Goal: Task Accomplishment & Management: Use online tool/utility

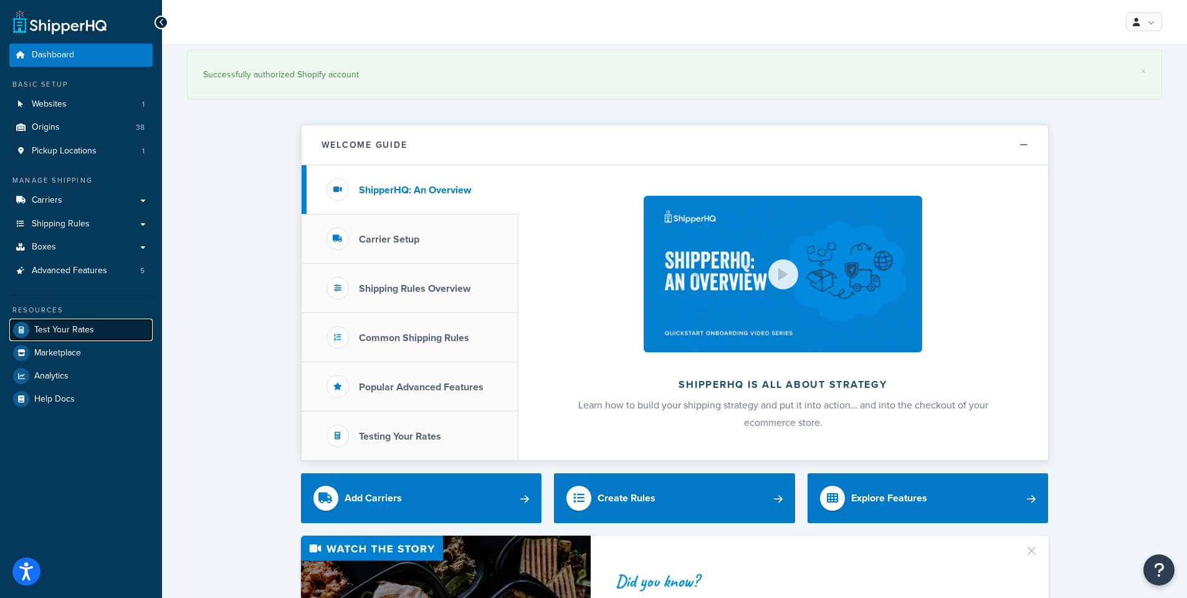
click at [72, 325] on span "Test Your Rates" at bounding box center [64, 330] width 60 height 11
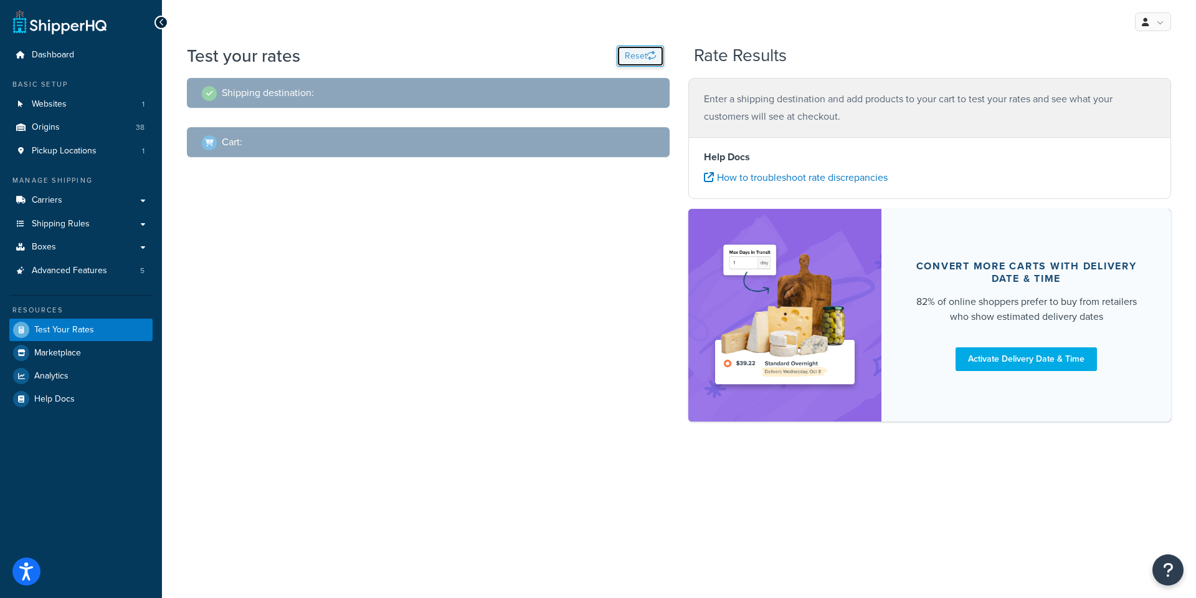
click at [635, 48] on button "Reset" at bounding box center [640, 55] width 47 height 21
click at [639, 56] on button "Reset" at bounding box center [640, 55] width 47 height 21
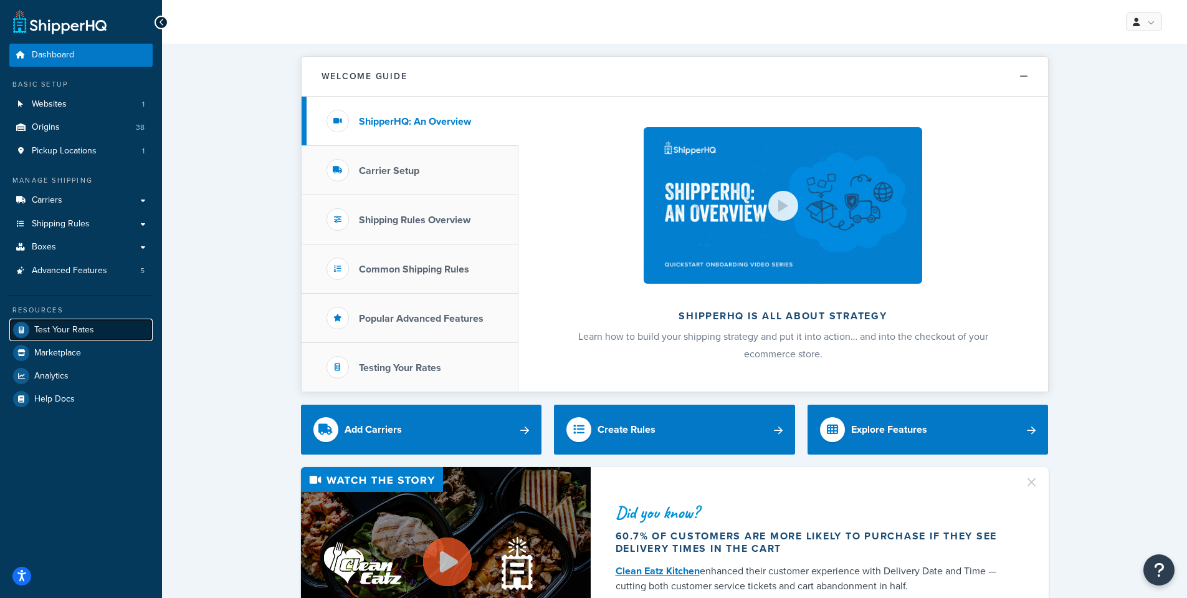
click at [54, 332] on span "Test Your Rates" at bounding box center [64, 330] width 60 height 11
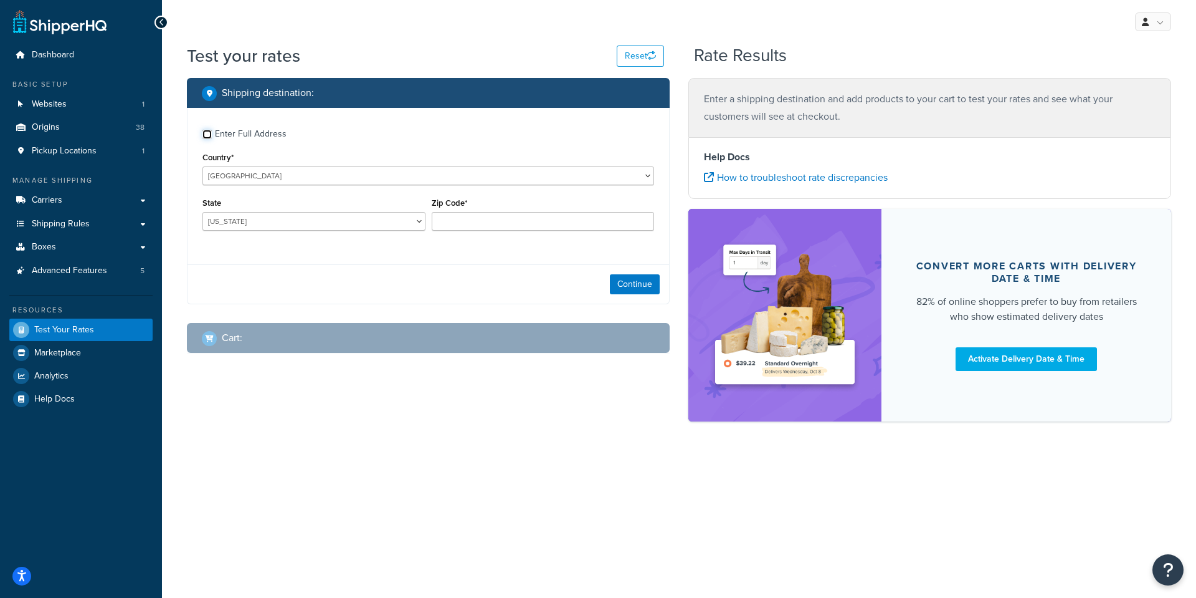
click at [205, 135] on input "Enter Full Address" at bounding box center [207, 134] width 9 height 9
checkbox input "true"
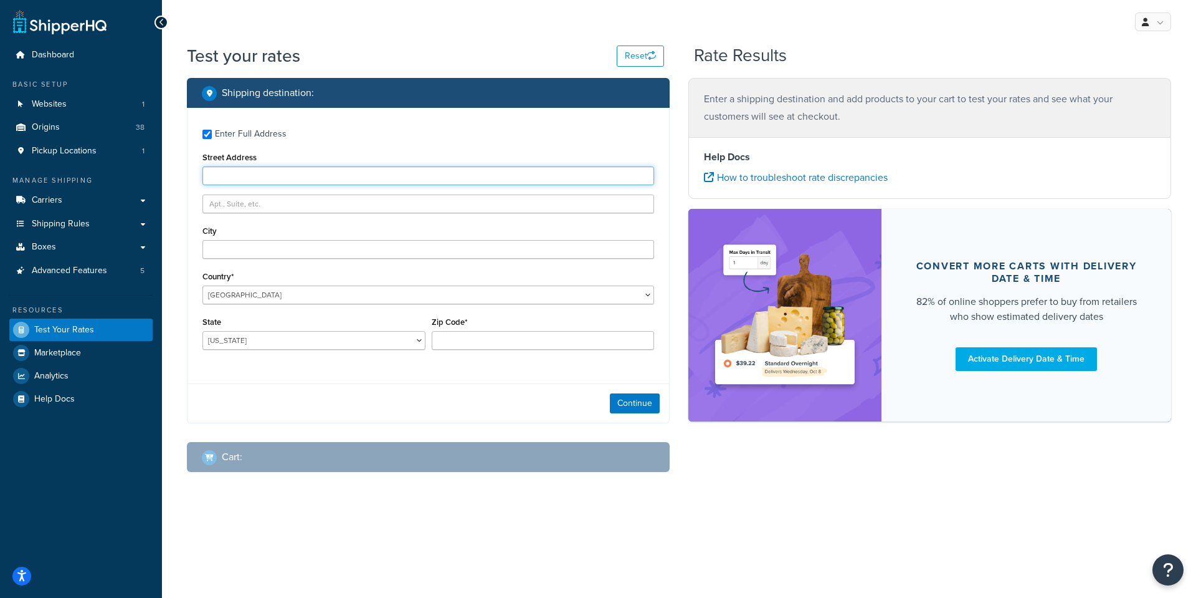
paste input "1422 Shiloh Oak Dr"
type input "1422 Shiloh Oak Dr"
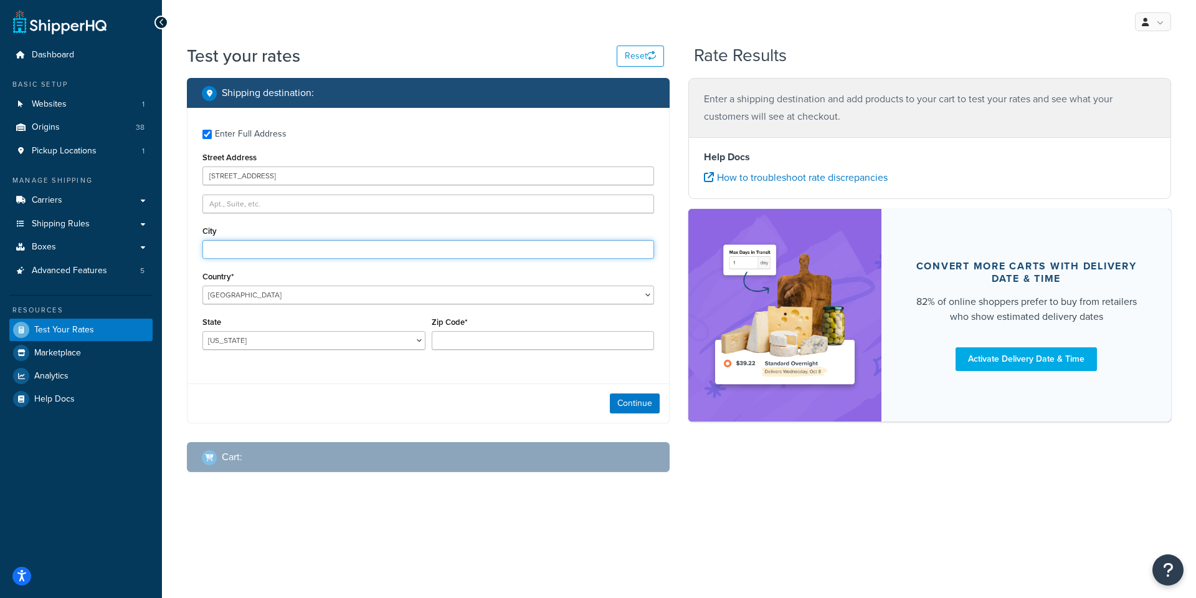
paste input "Loganville GA 30052"
drag, startPoint x: 242, startPoint y: 249, endPoint x: 345, endPoint y: 248, distance: 102.2
click at [345, 248] on input "Loganville GA 30052" at bounding box center [429, 249] width 452 height 19
type input "Loganville"
click at [267, 341] on select "Alabama Alaska American Samoa Arizona Arkansas Armed Forces Americas Armed Forc…" at bounding box center [314, 340] width 223 height 19
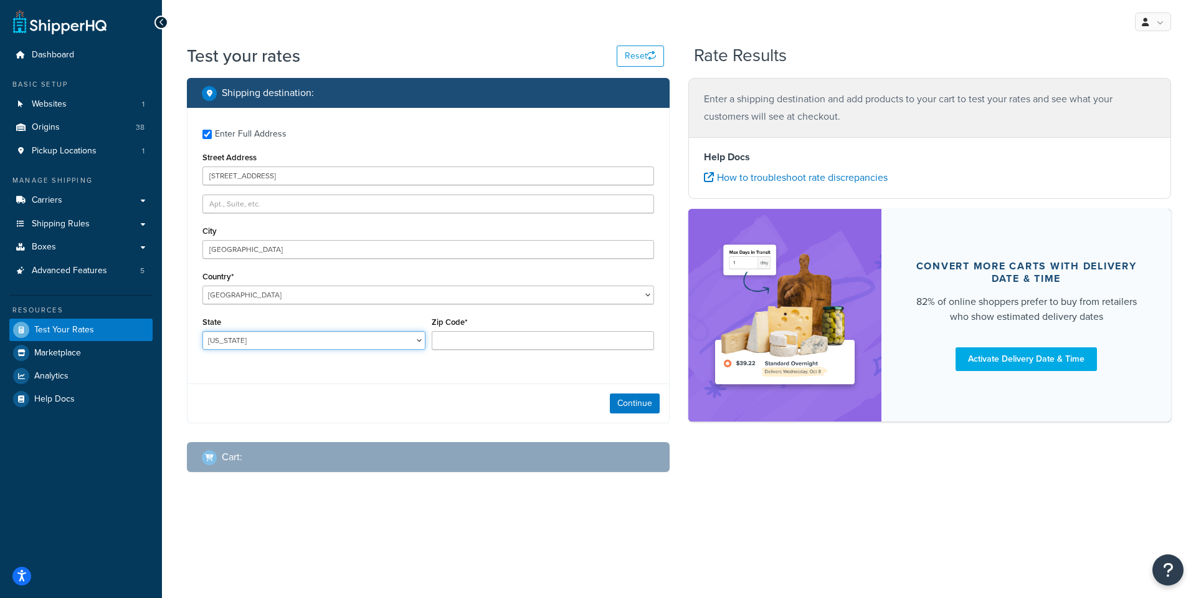
select select "GA"
click at [203, 331] on select "Alabama Alaska American Samoa Arizona Arkansas Armed Forces Americas Armed Forc…" at bounding box center [314, 340] width 223 height 19
click at [457, 340] on input "Zip Code*" at bounding box center [543, 340] width 223 height 19
paste input "GA 30052"
drag, startPoint x: 454, startPoint y: 342, endPoint x: 419, endPoint y: 337, distance: 34.6
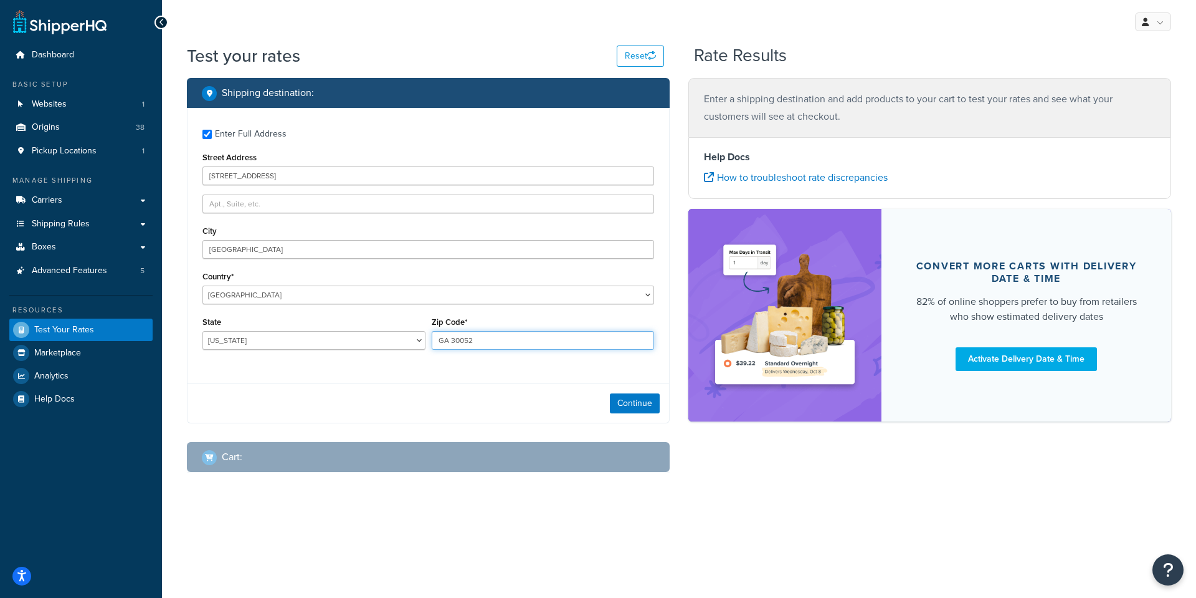
click at [420, 341] on div "State Alabama Alaska American Samoa Arizona Arkansas Armed Forces Americas Arme…" at bounding box center [428, 335] width 458 height 45
type input "30052"
click at [636, 403] on button "Continue" at bounding box center [635, 403] width 50 height 20
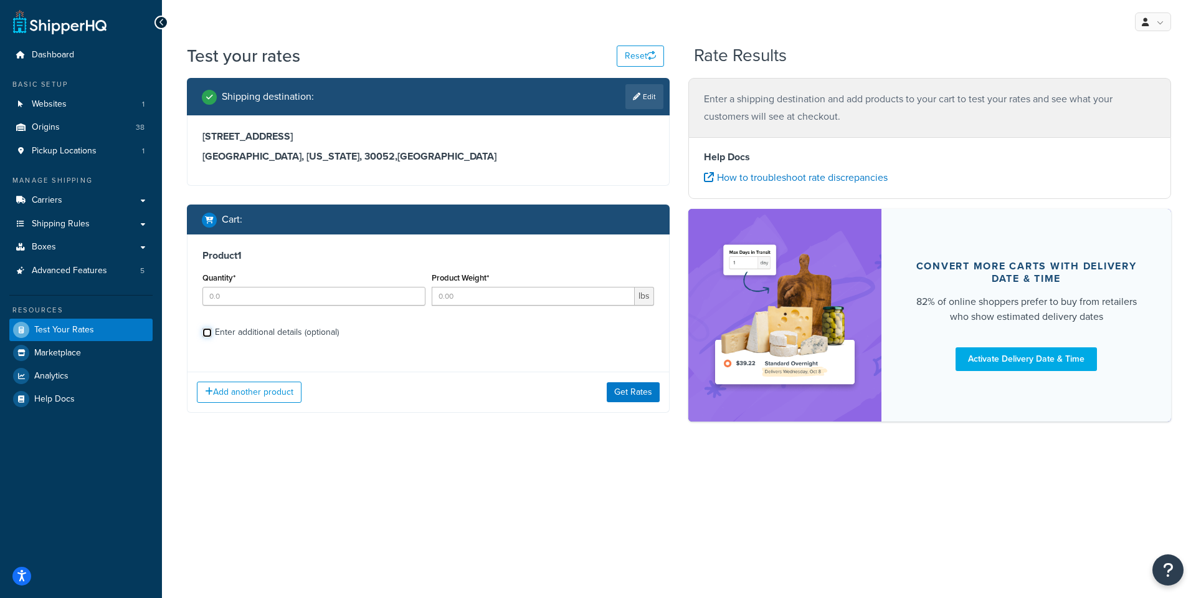
click at [208, 334] on input "Enter additional details (optional)" at bounding box center [207, 332] width 9 height 9
checkbox input "true"
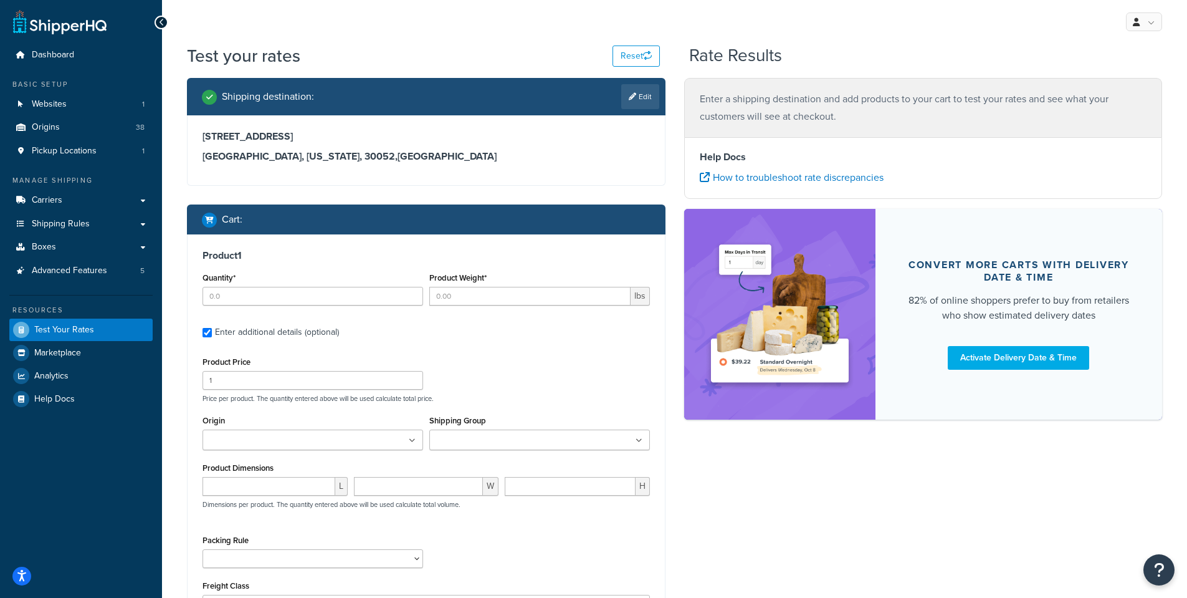
click at [642, 92] on link "Edit" at bounding box center [640, 96] width 38 height 25
select select "GA"
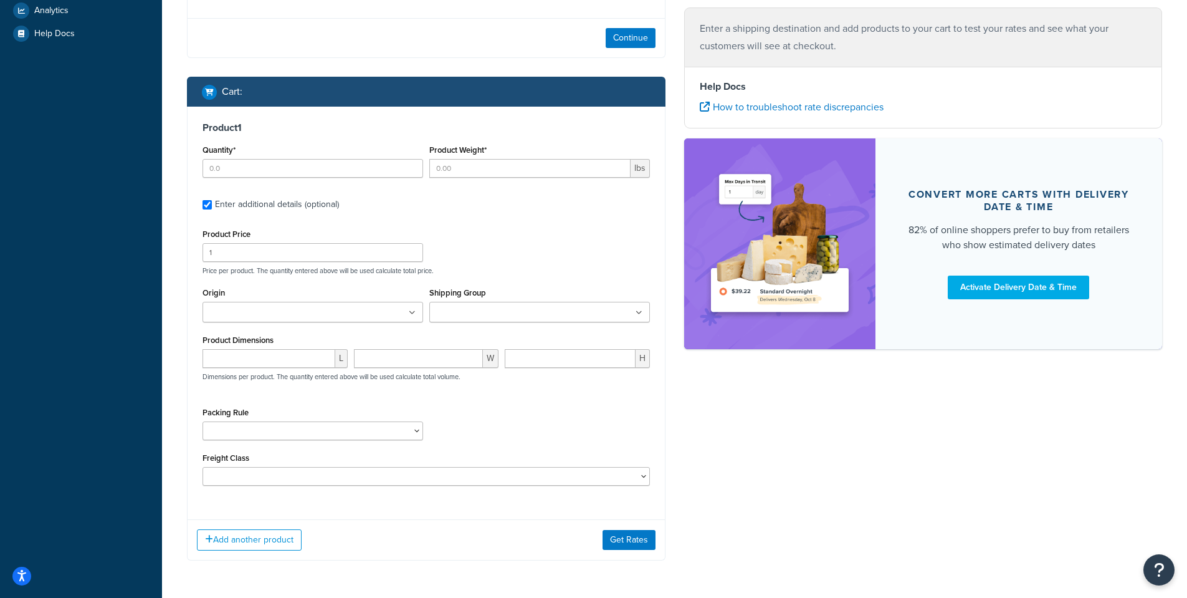
scroll to position [374, 0]
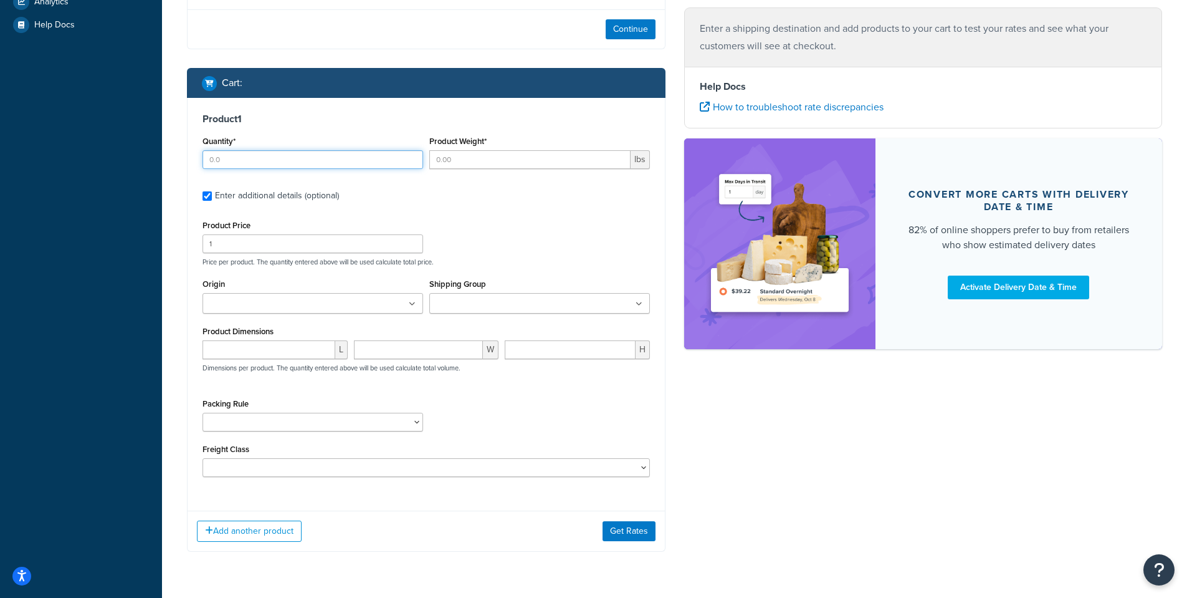
click at [232, 159] on input "Quantity*" at bounding box center [313, 159] width 221 height 19
type input "1"
click at [459, 160] on input "Product Weight*" at bounding box center [529, 159] width 201 height 19
type input "5.1"
drag, startPoint x: 213, startPoint y: 246, endPoint x: 186, endPoint y: 231, distance: 30.1
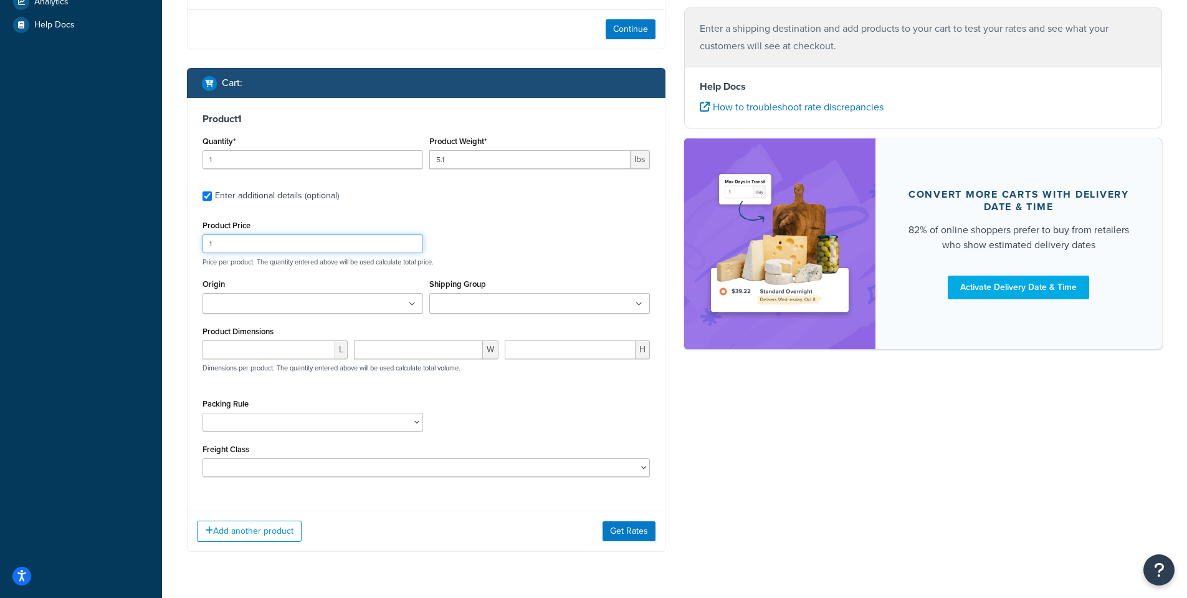
click at [188, 234] on div "Product 1 Quantity* 1 Product Weight* 5.1 lbs Enter additional details (optiona…" at bounding box center [426, 299] width 477 height 403
type input "14.99"
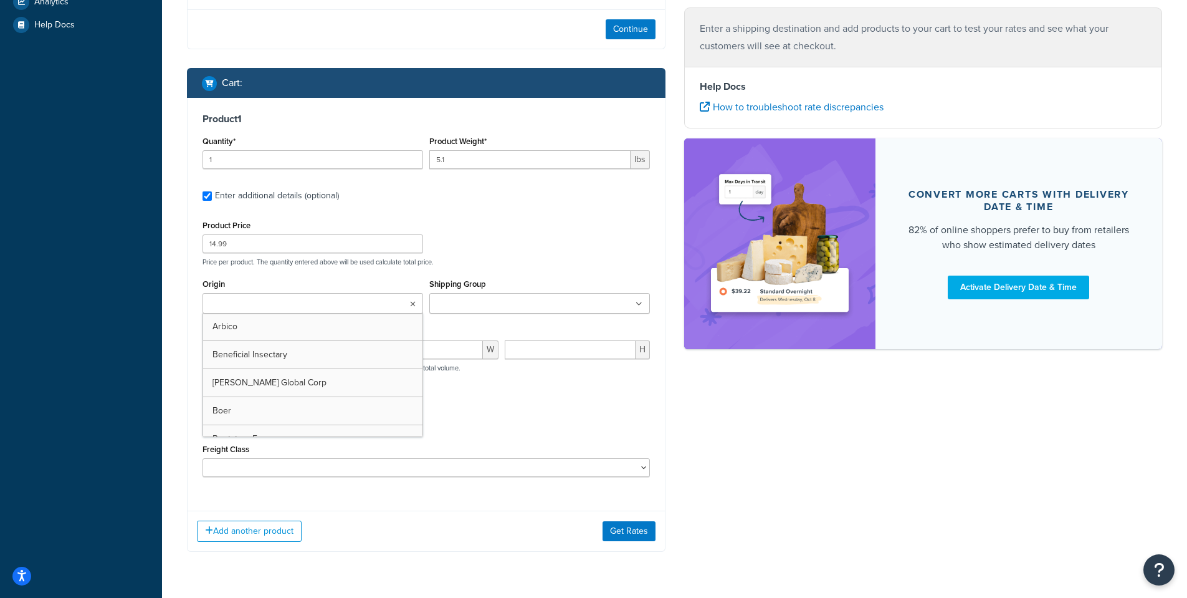
click at [231, 300] on input "Origin" at bounding box center [261, 304] width 110 height 14
click at [239, 307] on input "Origin" at bounding box center [261, 304] width 110 height 14
type input "PV"
click at [476, 297] on input "Shipping Group" at bounding box center [488, 304] width 110 height 14
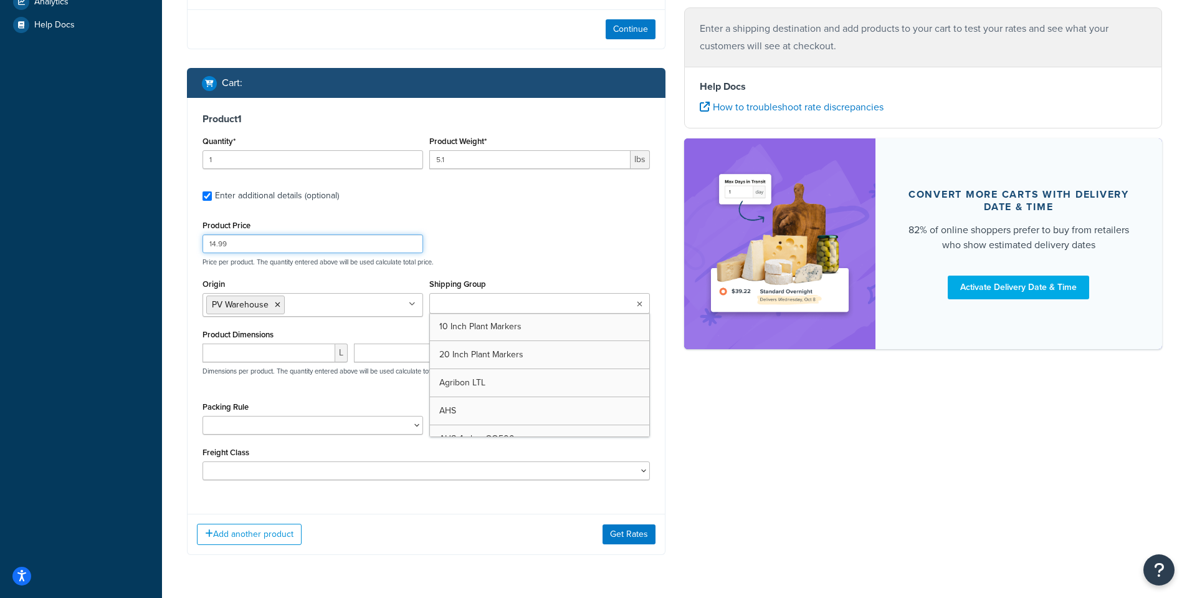
drag, startPoint x: 511, startPoint y: 240, endPoint x: 499, endPoint y: 263, distance: 26.2
click at [511, 240] on div "Product Price 14.99 Price per product. The quantity entered above will be used …" at bounding box center [426, 241] width 454 height 49
paste input "Under 9 Free Shipping"
type input "Under 9 Free Shipping"
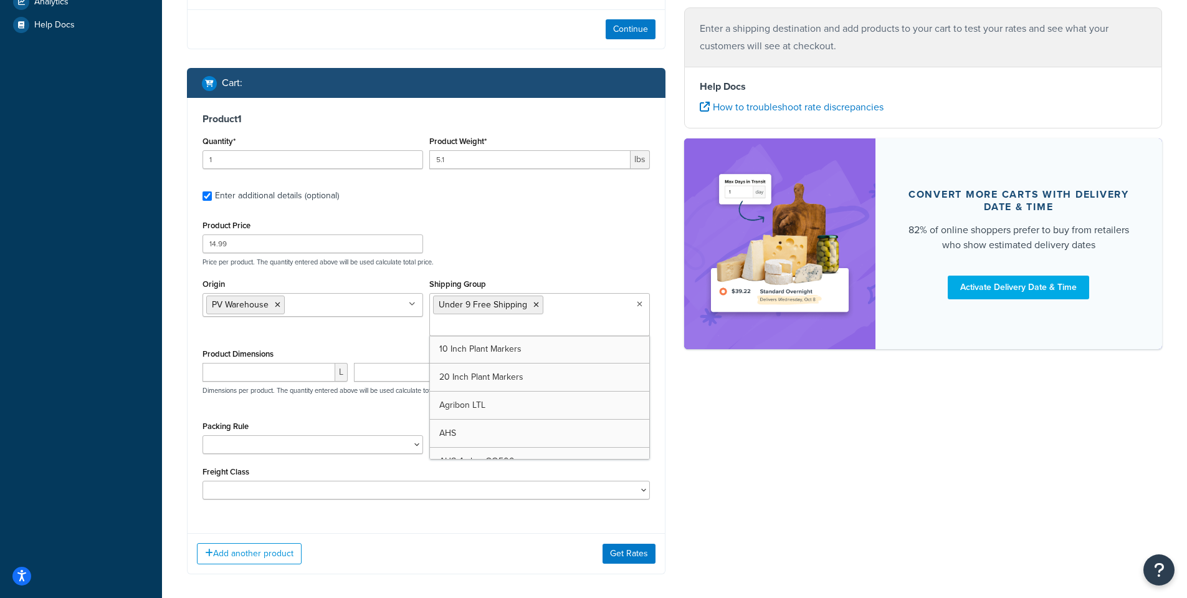
click at [784, 434] on div "Shipping destination : Enter Full Address Street Address 1422 Shiloh Oak Dr Cit…" at bounding box center [675, 148] width 994 height 889
click at [218, 371] on input "number" at bounding box center [269, 372] width 133 height 19
type input "7.5"
click at [391, 371] on input "number" at bounding box center [419, 372] width 130 height 19
type input "5"
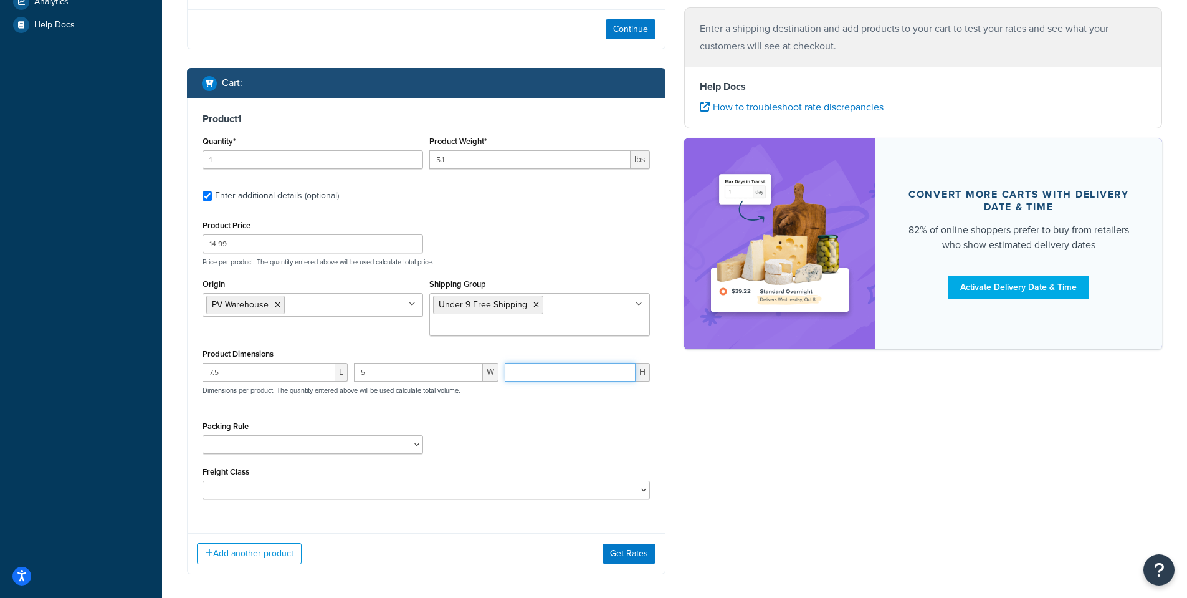
click at [558, 376] on input "number" at bounding box center [570, 372] width 131 height 19
type input "5"
click at [533, 427] on div "Packing Rule 1 Gallon 10 Inch Plant Markers 20 Inch Plant Markers AHS 4 claw GO…" at bounding box center [426, 440] width 454 height 45
click at [264, 550] on button "Add another product" at bounding box center [249, 553] width 105 height 21
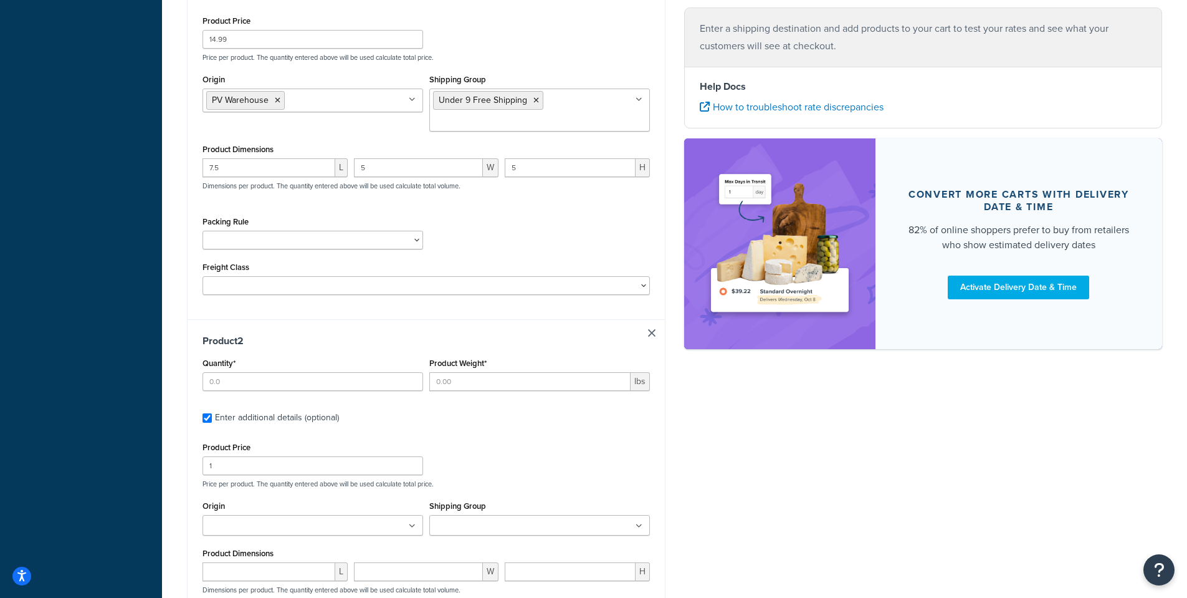
scroll to position [748, 0]
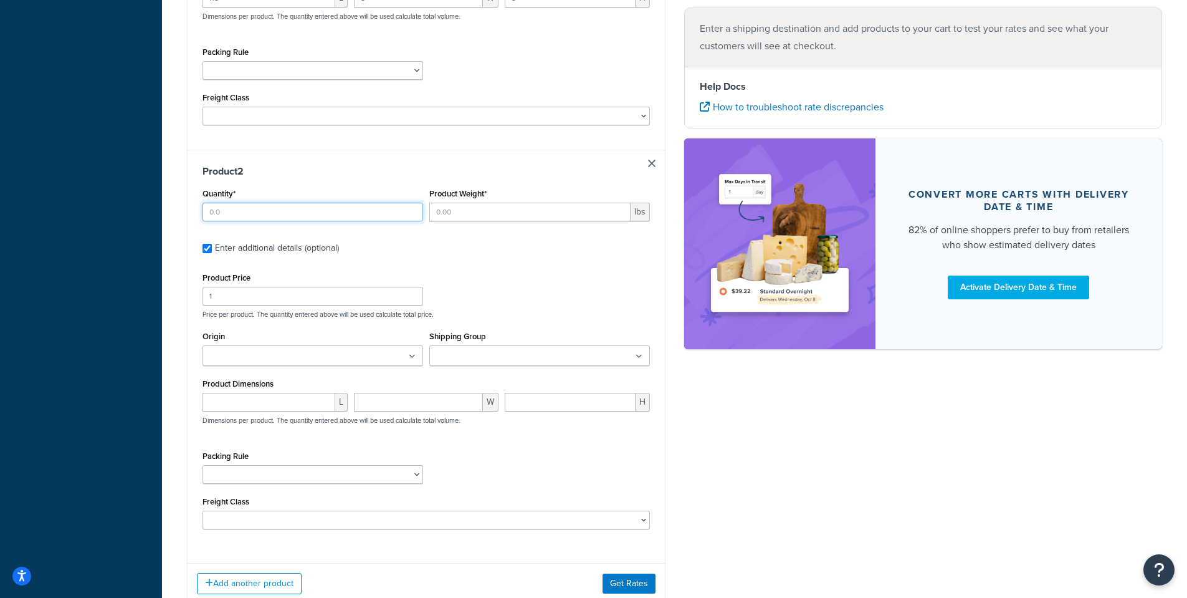
click at [219, 214] on input "Quantity*" at bounding box center [313, 212] width 221 height 19
type input "1"
drag, startPoint x: 452, startPoint y: 213, endPoint x: 456, endPoint y: 206, distance: 7.3
click at [452, 212] on input "Product Weight*" at bounding box center [529, 212] width 201 height 19
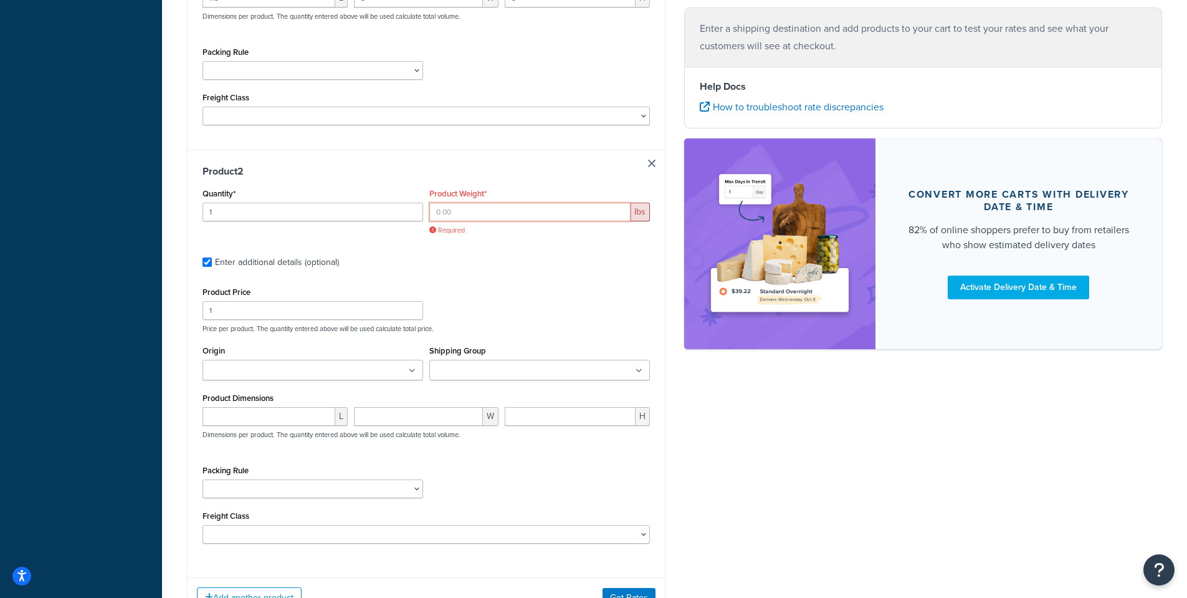
click at [444, 213] on input "Product Weight*" at bounding box center [529, 212] width 201 height 19
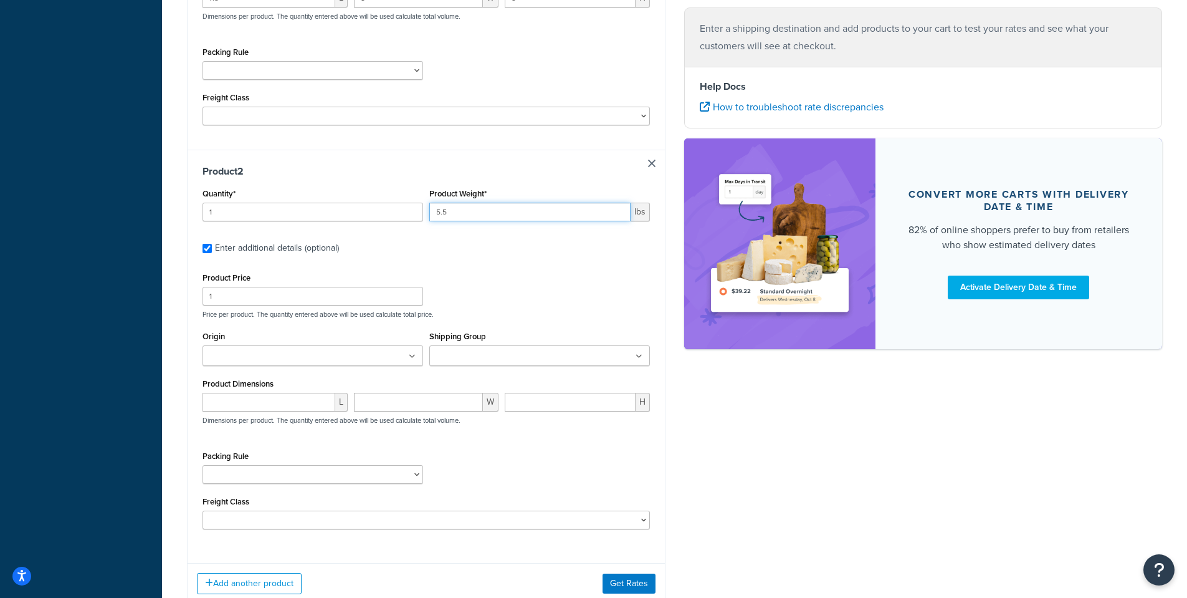
type input "5.5"
drag, startPoint x: 247, startPoint y: 297, endPoint x: 117, endPoint y: 304, distance: 131.1
type input "9.99"
click at [237, 354] on input "Origin" at bounding box center [261, 357] width 110 height 14
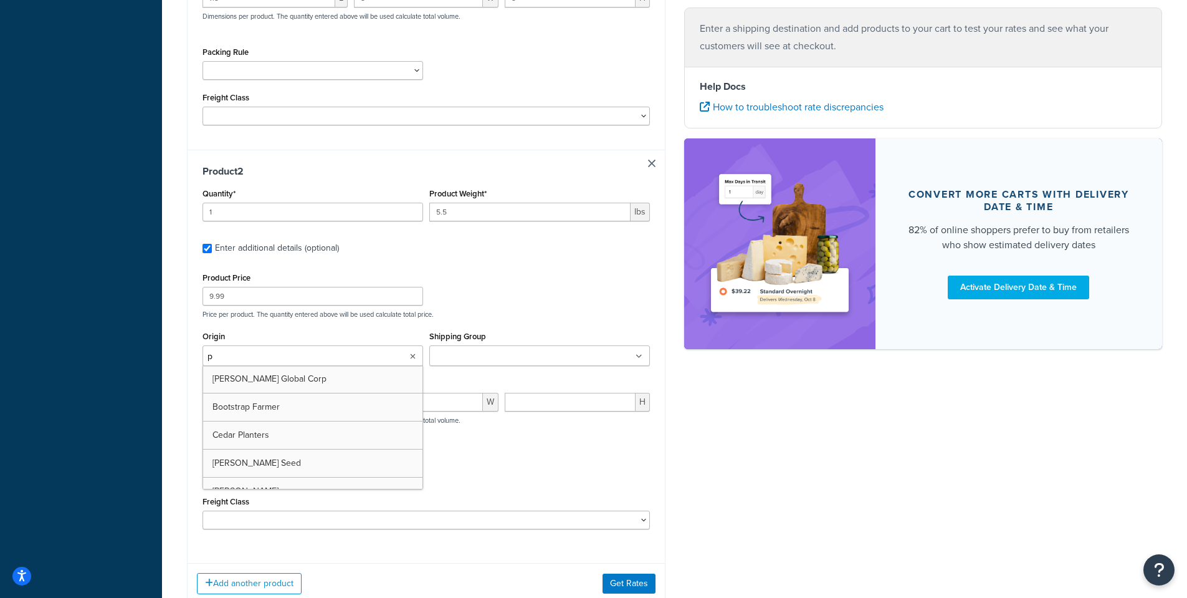
type input "pv"
click at [464, 357] on input "Shipping Group" at bounding box center [488, 357] width 110 height 14
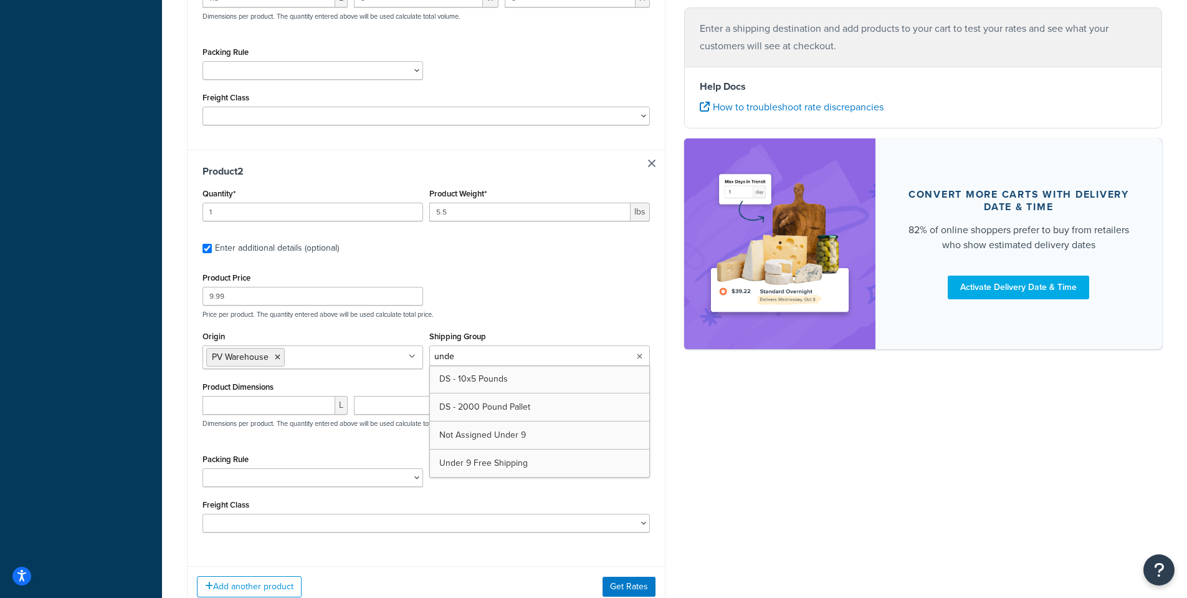
type input "under"
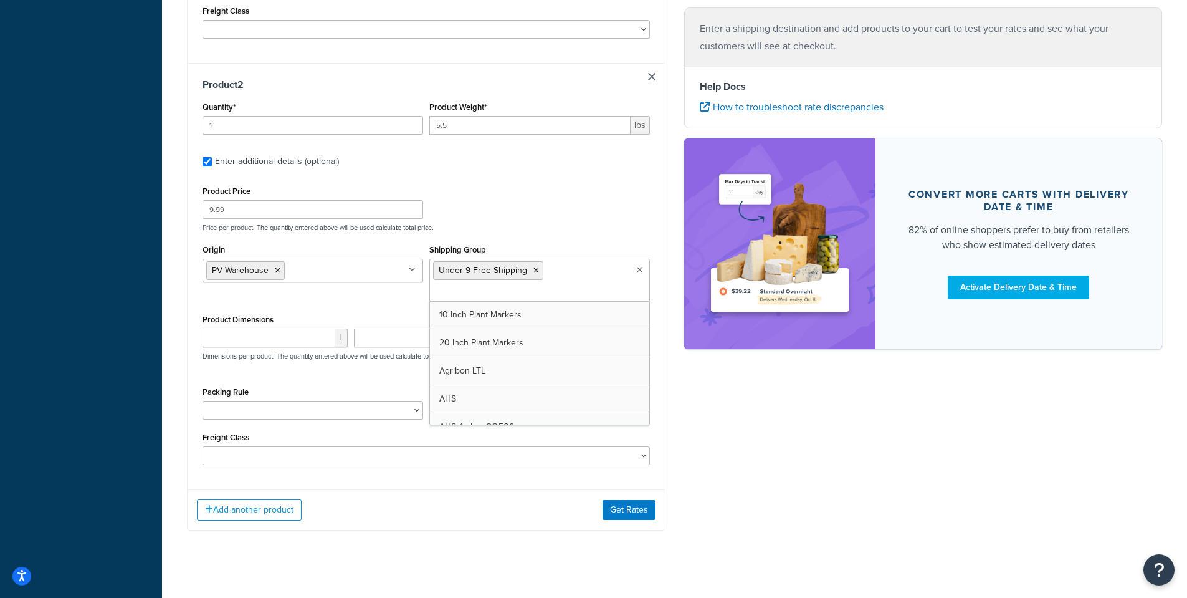
scroll to position [838, 0]
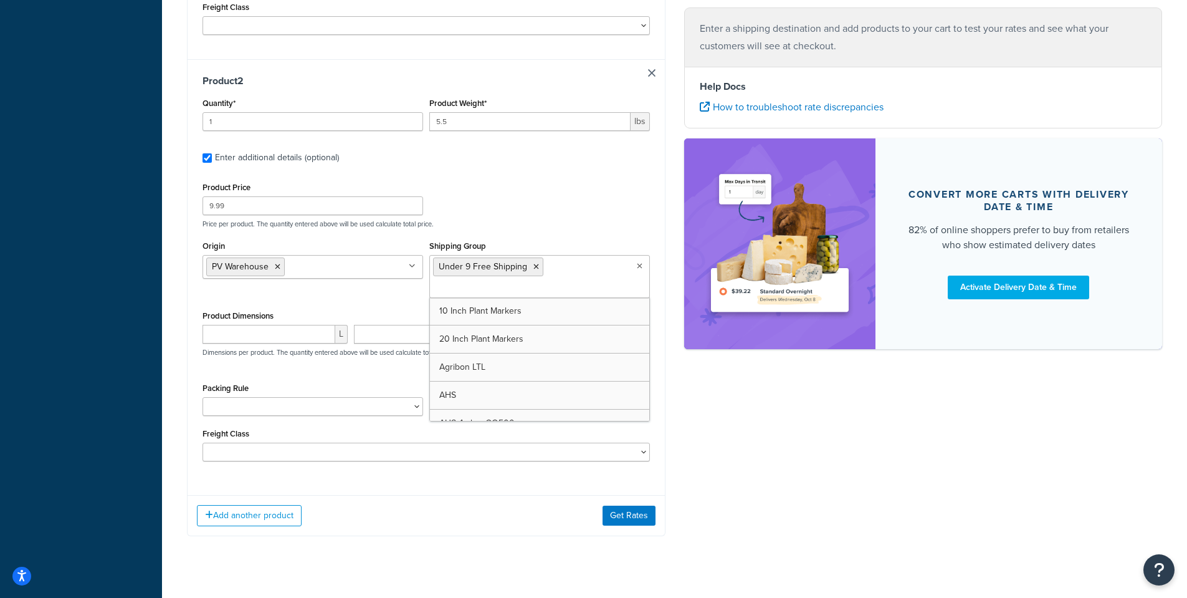
drag, startPoint x: 391, startPoint y: 525, endPoint x: 215, endPoint y: 358, distance: 242.9
click at [389, 523] on div "Add another product Get Rates" at bounding box center [426, 515] width 477 height 41
click at [243, 332] on input "number" at bounding box center [269, 334] width 133 height 19
type input "7"
click at [413, 333] on input "number" at bounding box center [419, 334] width 130 height 19
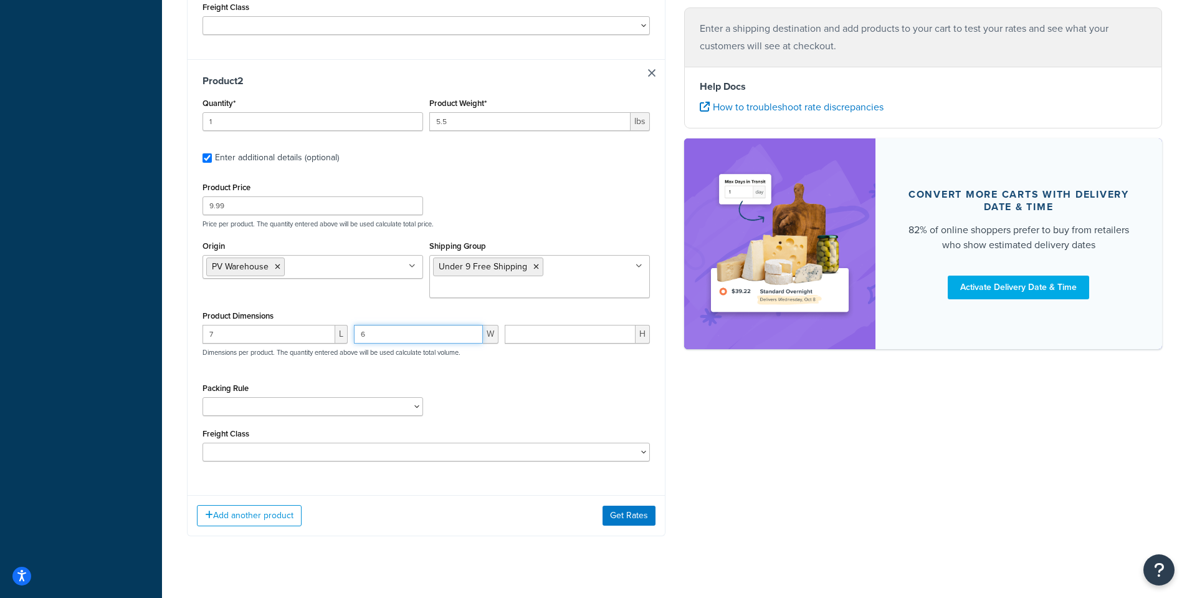
type input "6"
click at [560, 336] on input "number" at bounding box center [570, 334] width 131 height 19
type input "4"
click at [573, 407] on div "Packing Rule 1 Gallon 10 Inch Plant Markers 20 Inch Plant Markers AHS 4 claw GO…" at bounding box center [426, 402] width 454 height 45
click at [235, 519] on button "Add another product" at bounding box center [249, 515] width 105 height 21
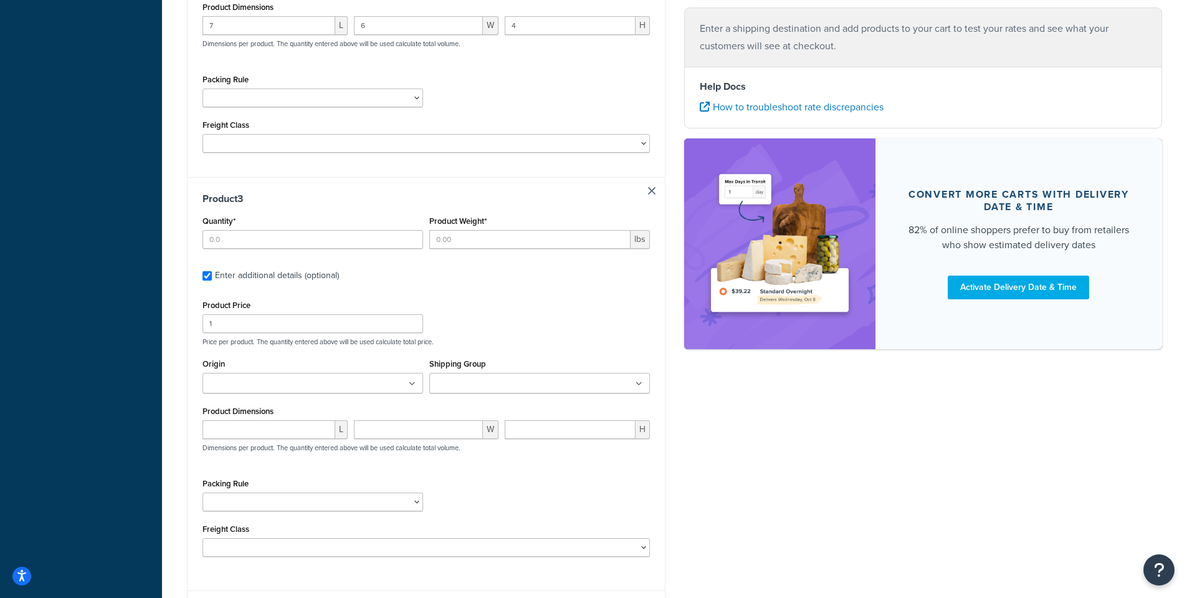
scroll to position [1150, 0]
click at [252, 383] on input "Origin" at bounding box center [261, 381] width 110 height 14
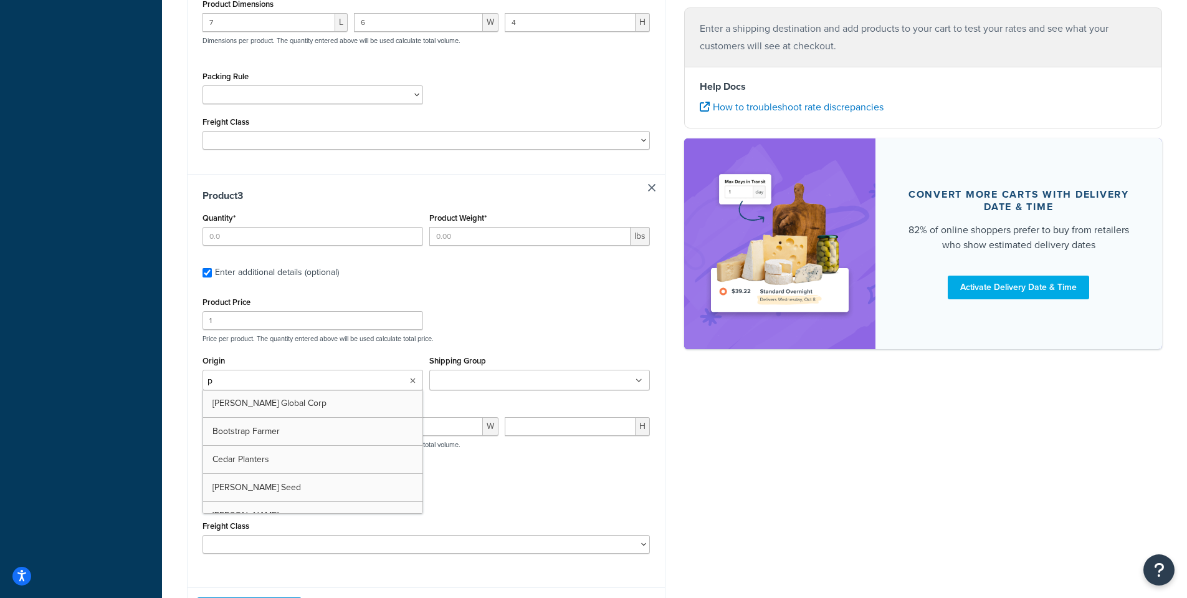
type input "pv"
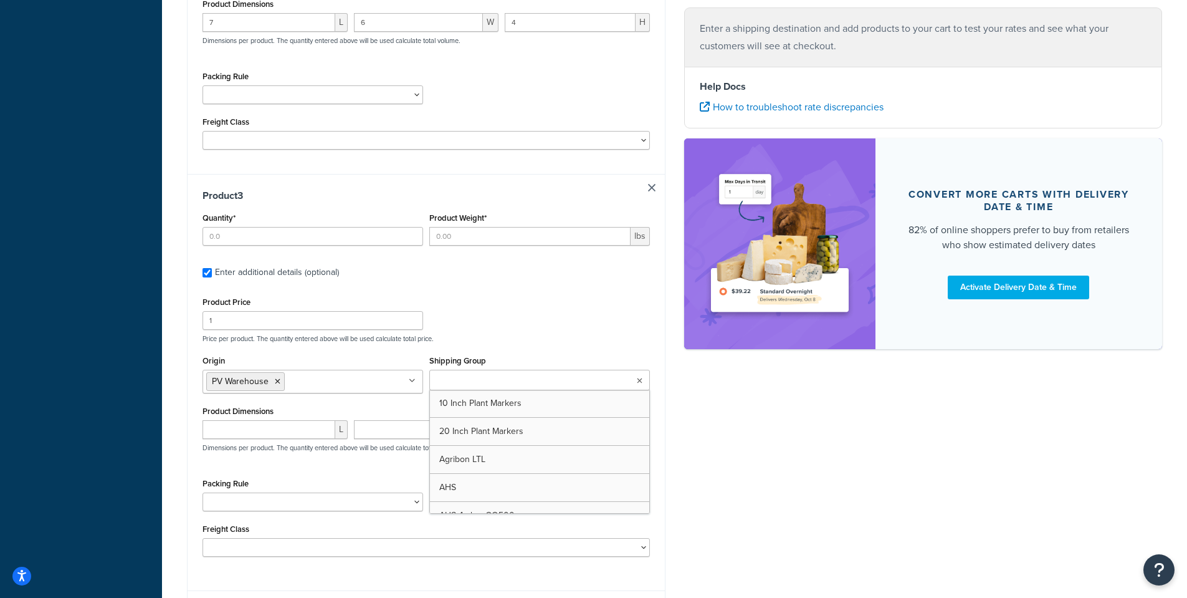
click at [490, 381] on input "Shipping Group" at bounding box center [488, 381] width 110 height 14
click at [439, 376] on input "Shipping Group" at bounding box center [488, 381] width 110 height 14
type input "Not ass"
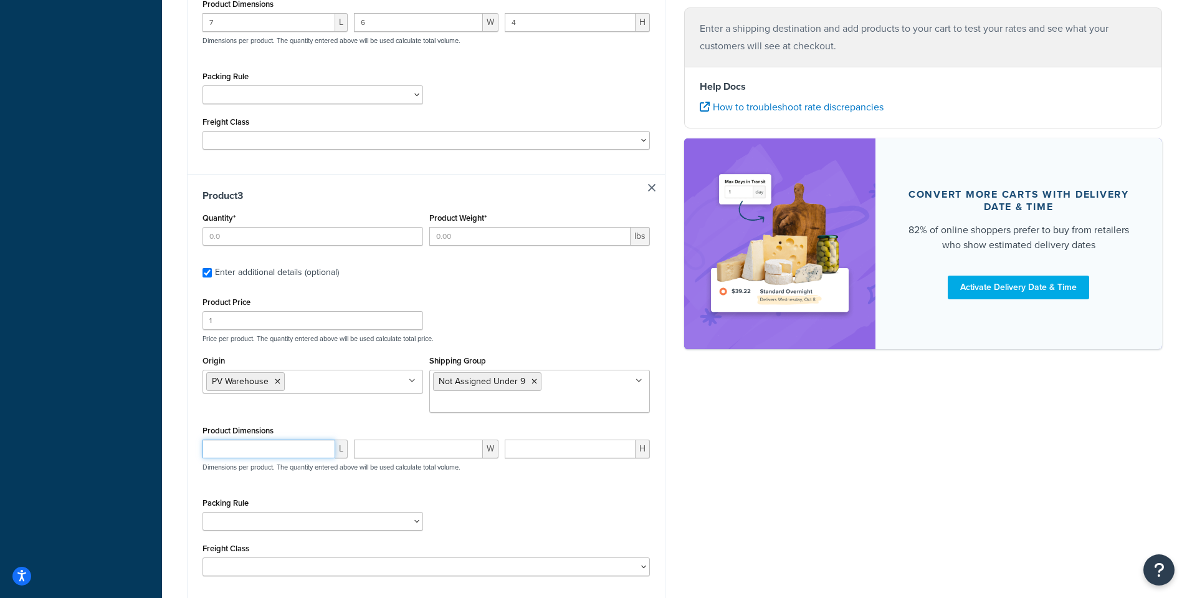
click at [224, 451] on input "number" at bounding box center [269, 448] width 133 height 19
click at [237, 447] on input "number" at bounding box center [269, 448] width 133 height 19
type input "7.5"
click at [389, 448] on input "number" at bounding box center [419, 448] width 130 height 19
type input "5"
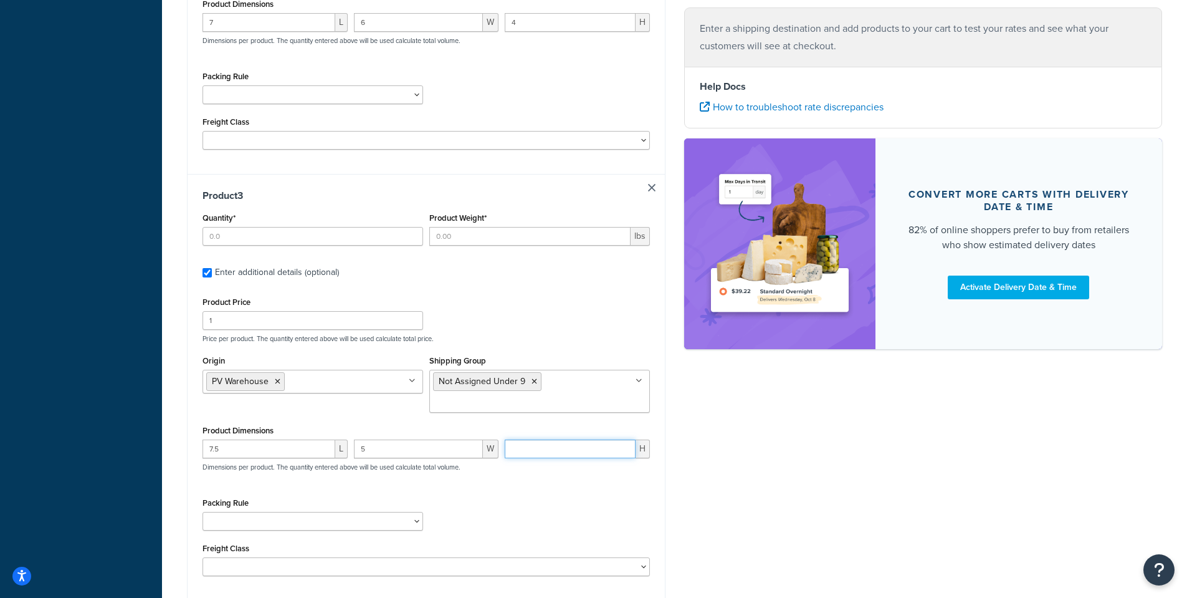
click at [562, 447] on input "number" at bounding box center [570, 448] width 131 height 19
type input "5"
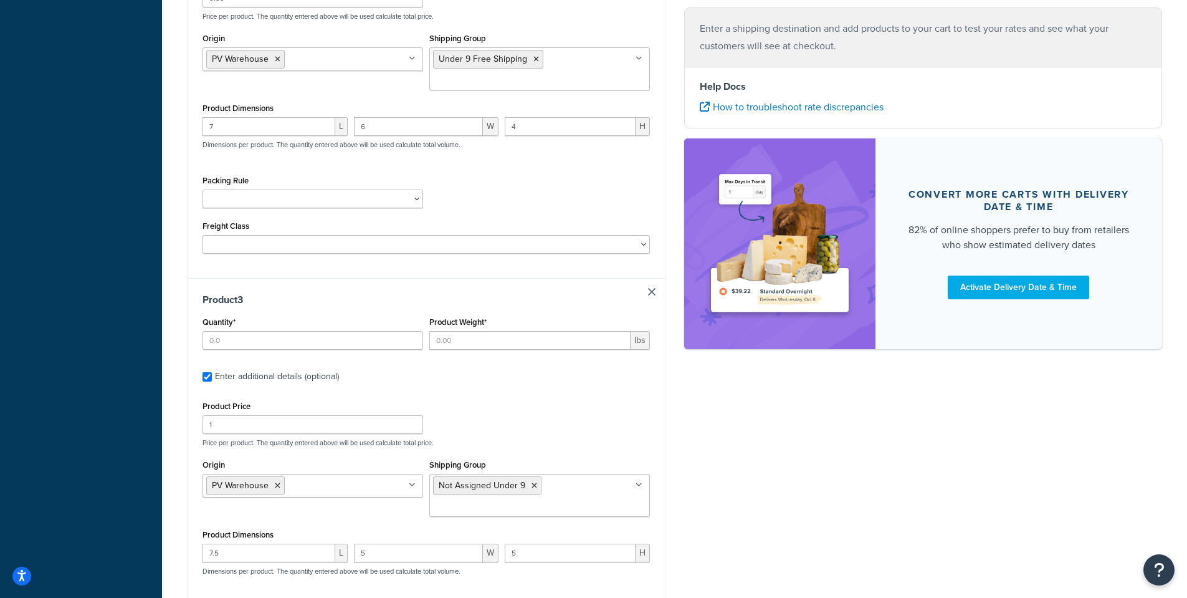
scroll to position [972, 0]
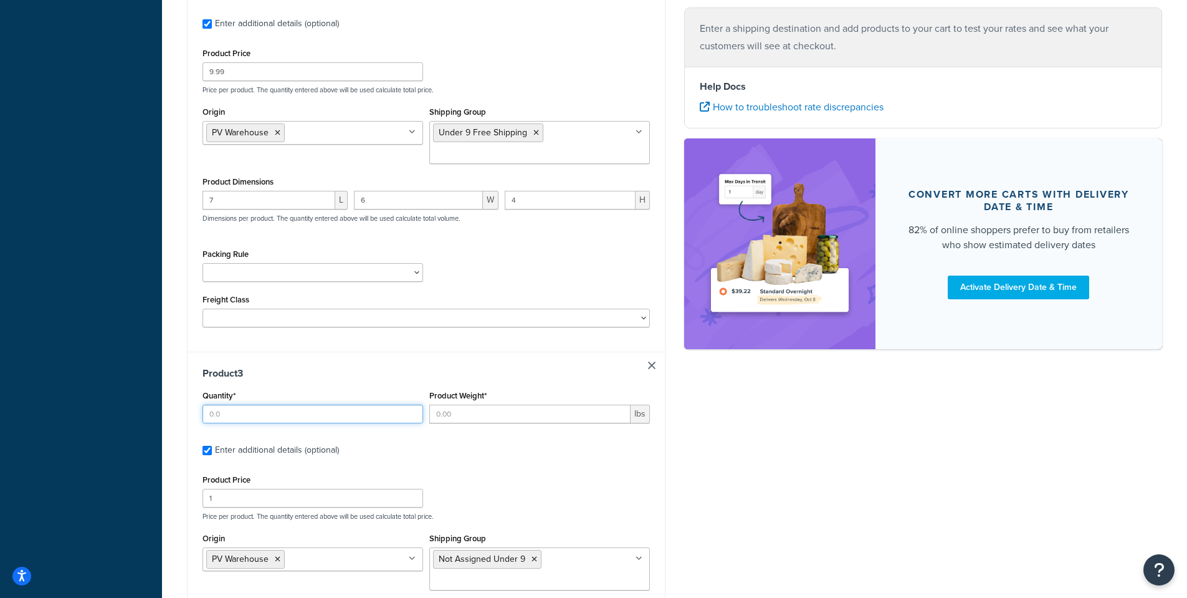
click at [224, 413] on input "Quantity*" at bounding box center [313, 413] width 221 height 19
type input "1"
click at [480, 419] on input "Product Weight*" at bounding box center [529, 413] width 201 height 19
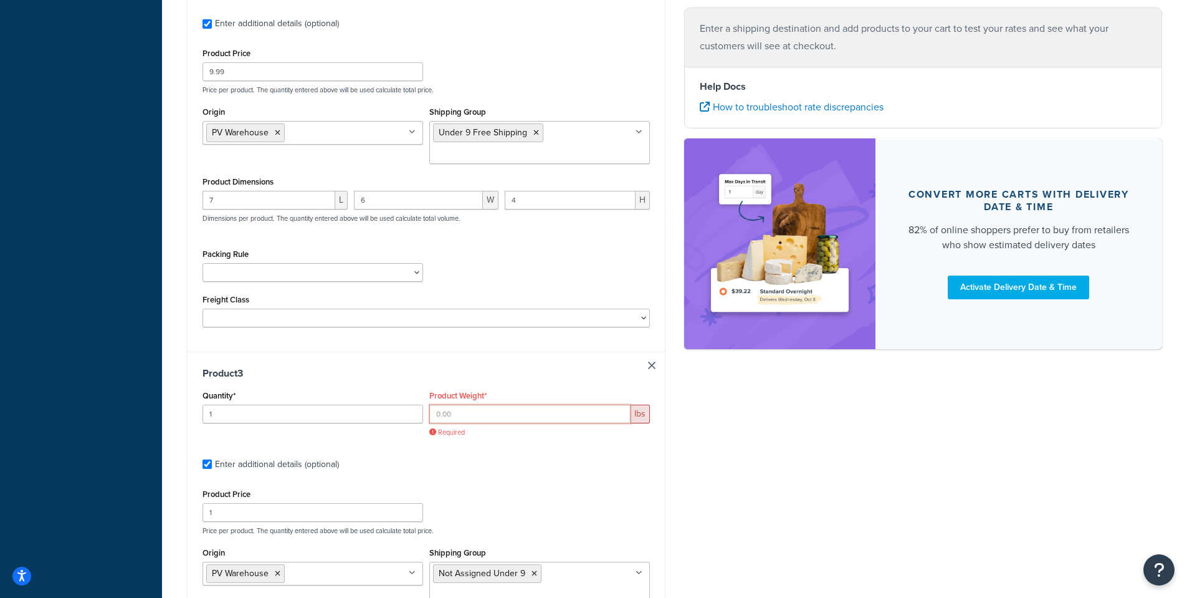
click at [459, 415] on input "Product Weight*" at bounding box center [529, 413] width 201 height 19
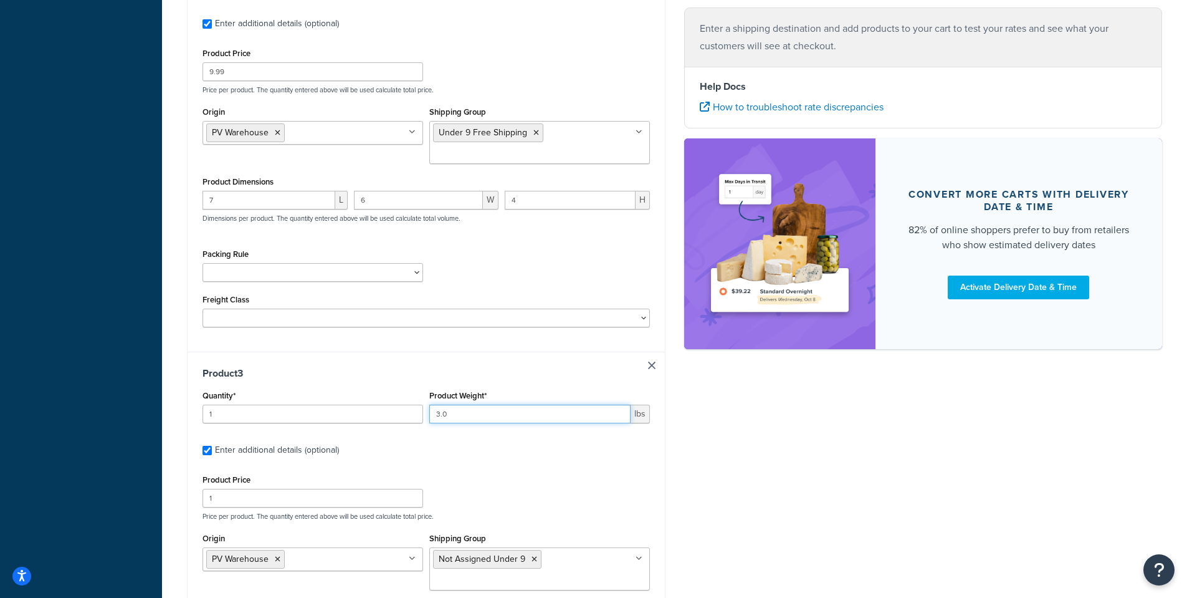
type input "3.0"
drag, startPoint x: 715, startPoint y: 413, endPoint x: 636, endPoint y: 469, distance: 97.4
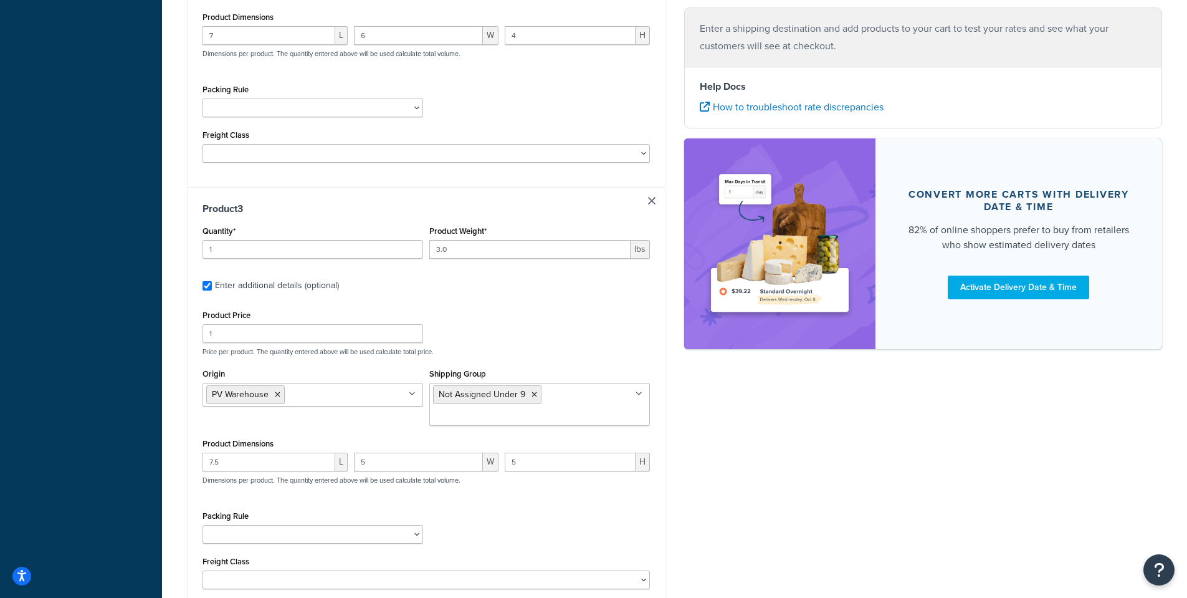
scroll to position [1284, 0]
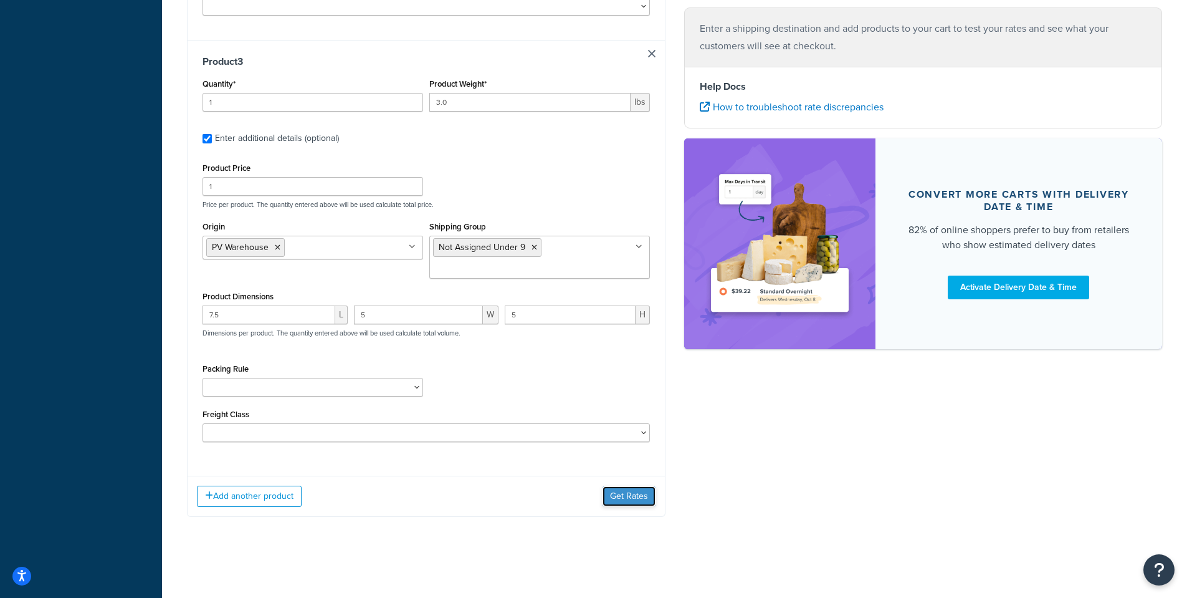
click at [623, 497] on button "Get Rates" at bounding box center [629, 496] width 53 height 20
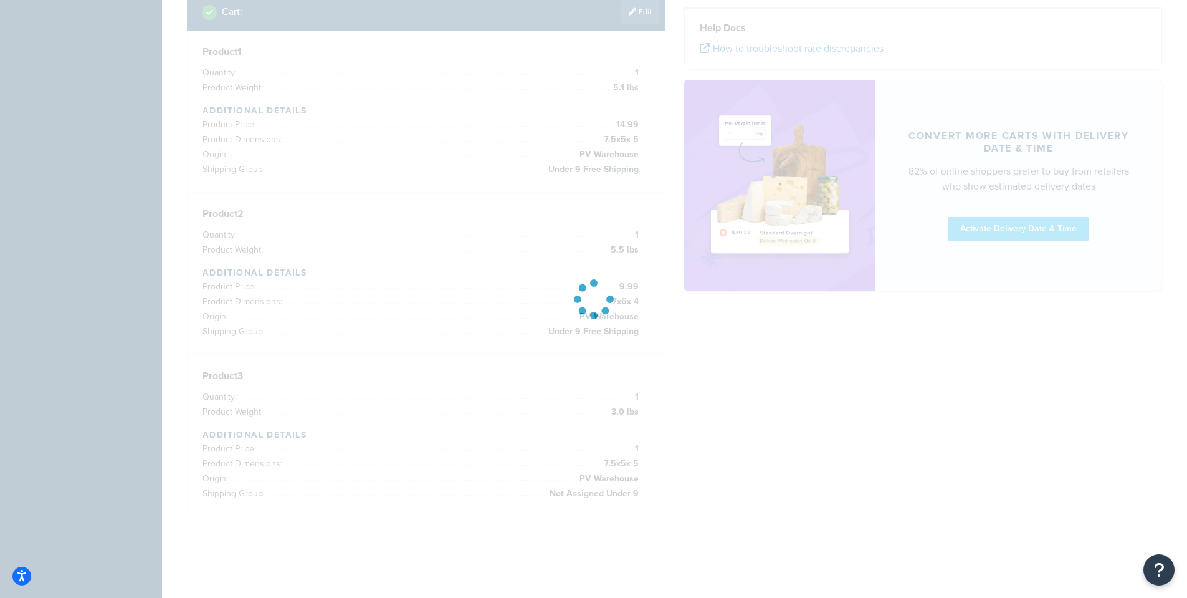
scroll to position [449, 0]
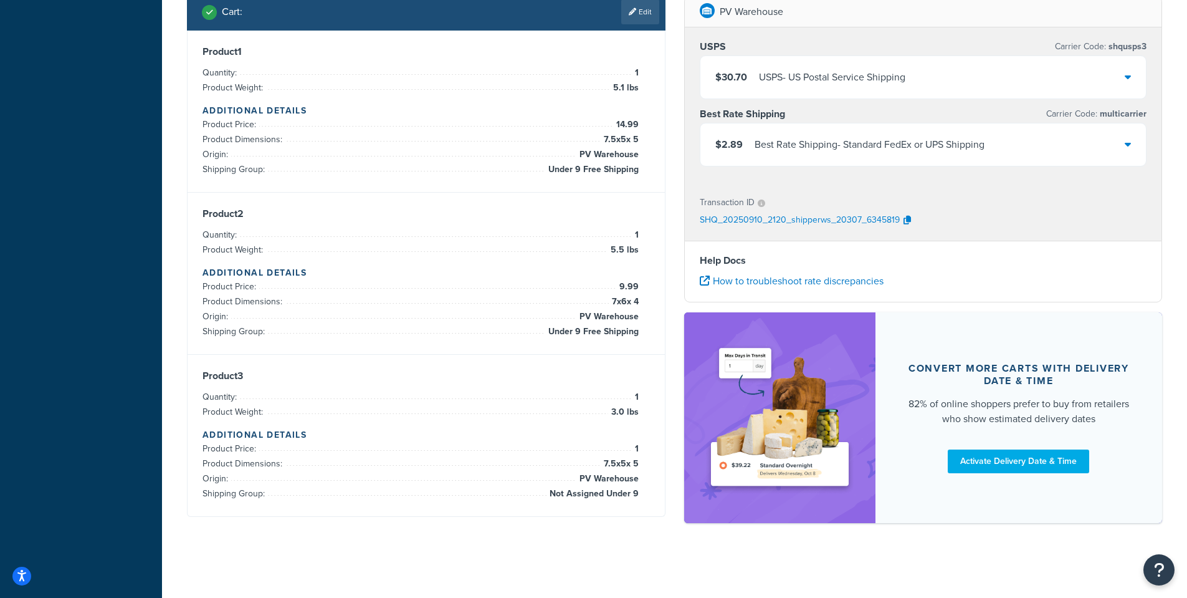
click at [1129, 145] on icon at bounding box center [1128, 144] width 6 height 10
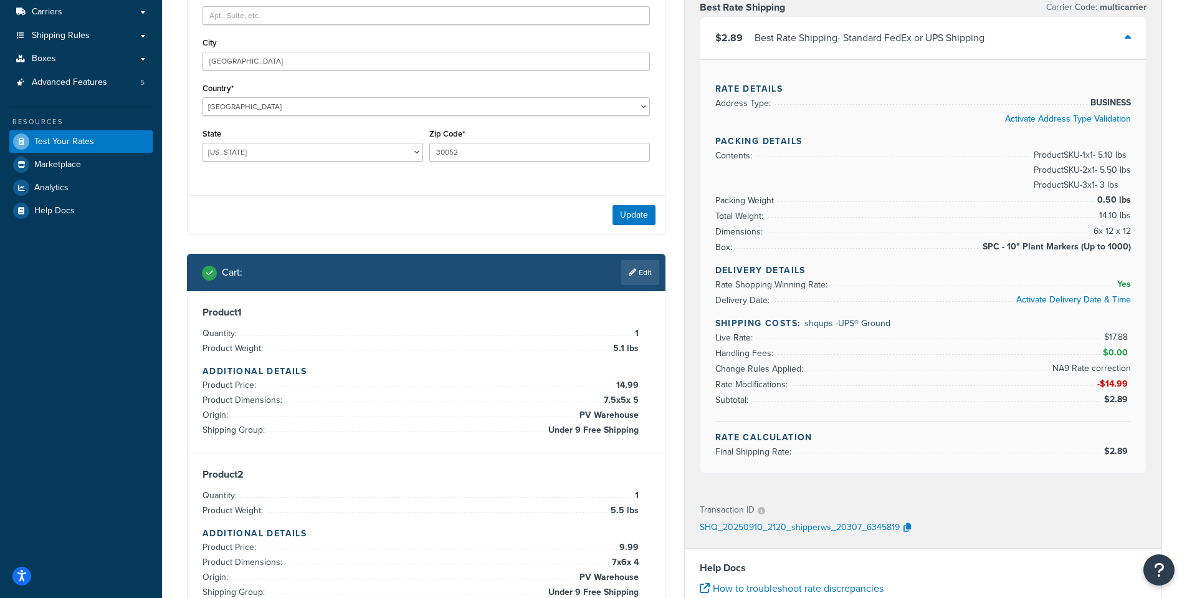
scroll to position [185, 0]
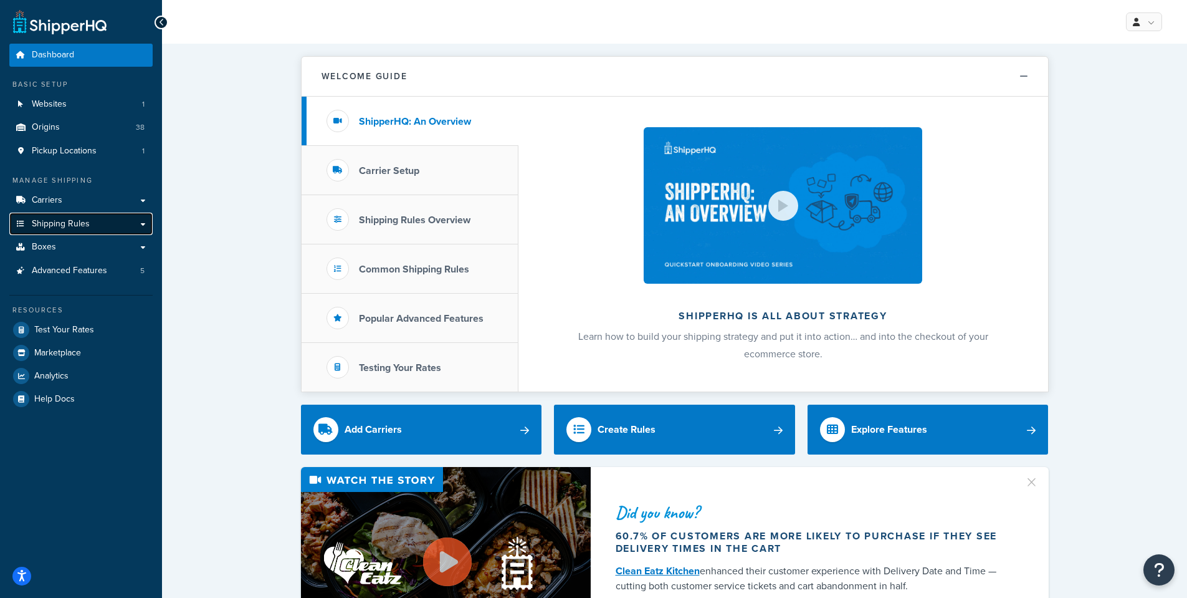
click at [44, 224] on span "Shipping Rules" at bounding box center [61, 224] width 58 height 11
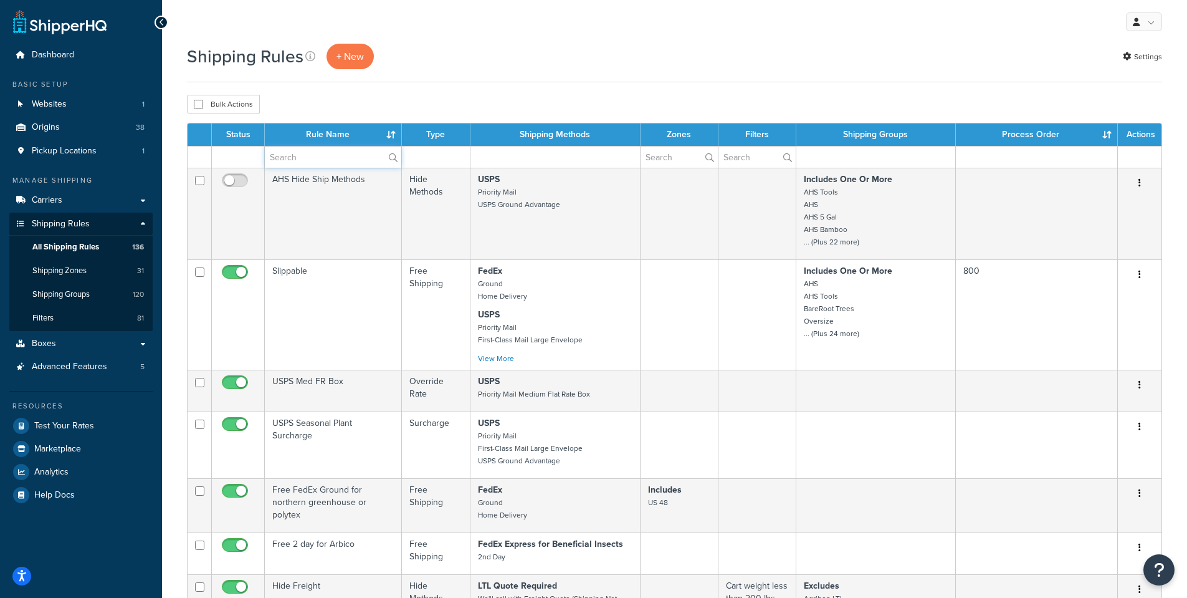
click at [290, 160] on input "text" at bounding box center [333, 156] width 136 height 21
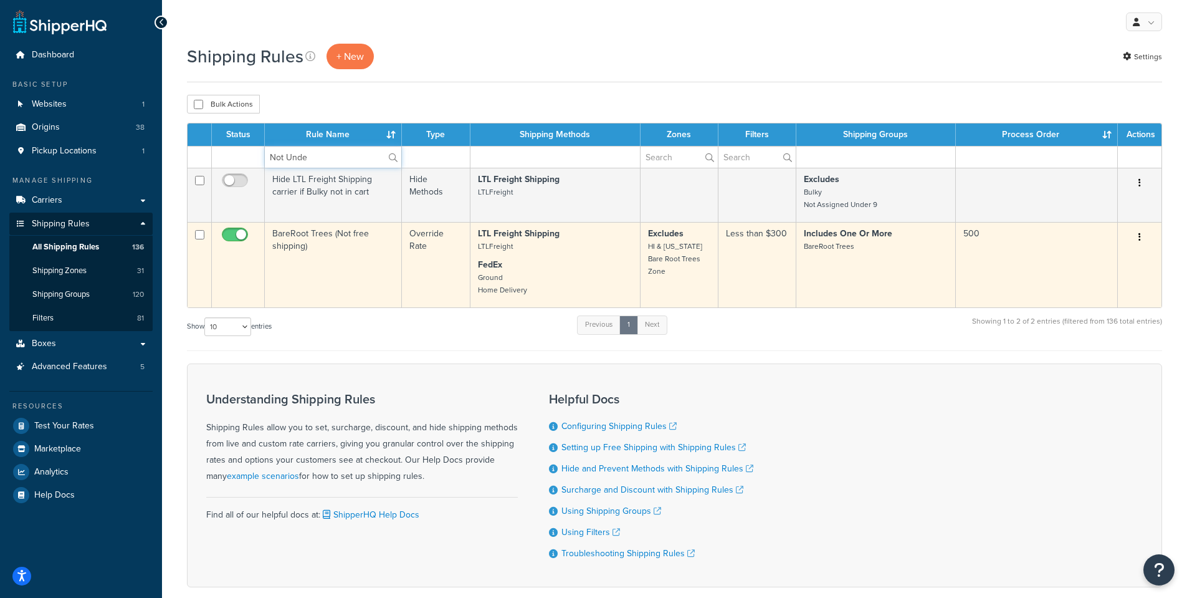
type input "Not Under"
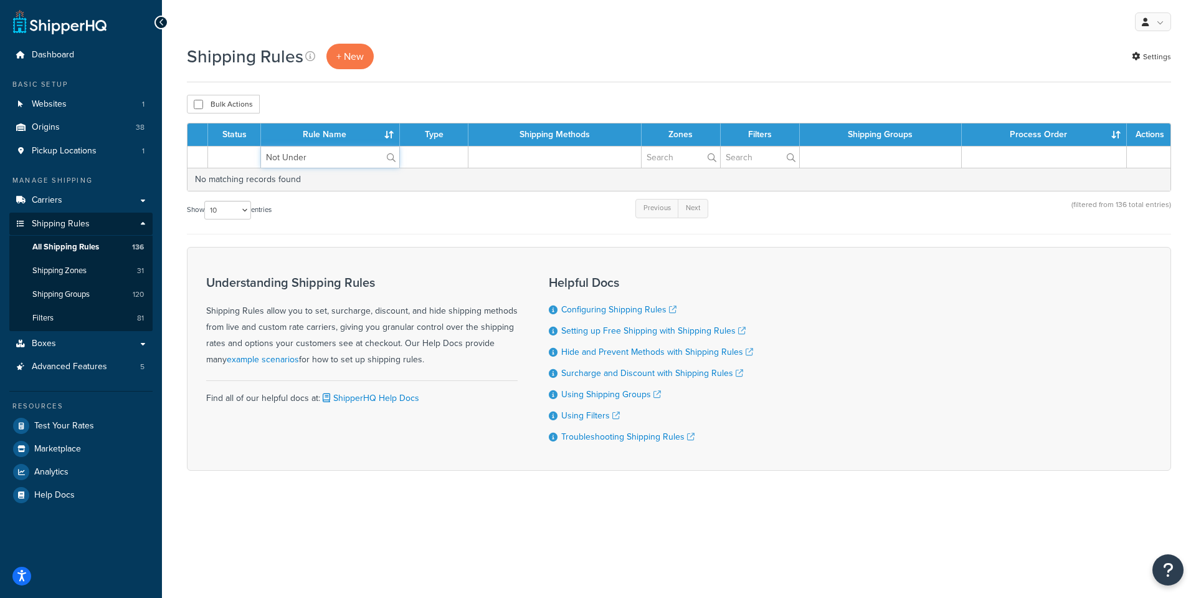
drag, startPoint x: 321, startPoint y: 154, endPoint x: 170, endPoint y: 154, distance: 150.8
click at [170, 154] on div "Shipping Rules + New Settings Bulk Actions Duplicate [GEOGRAPHIC_DATA] Contact …" at bounding box center [679, 279] width 1034 height 470
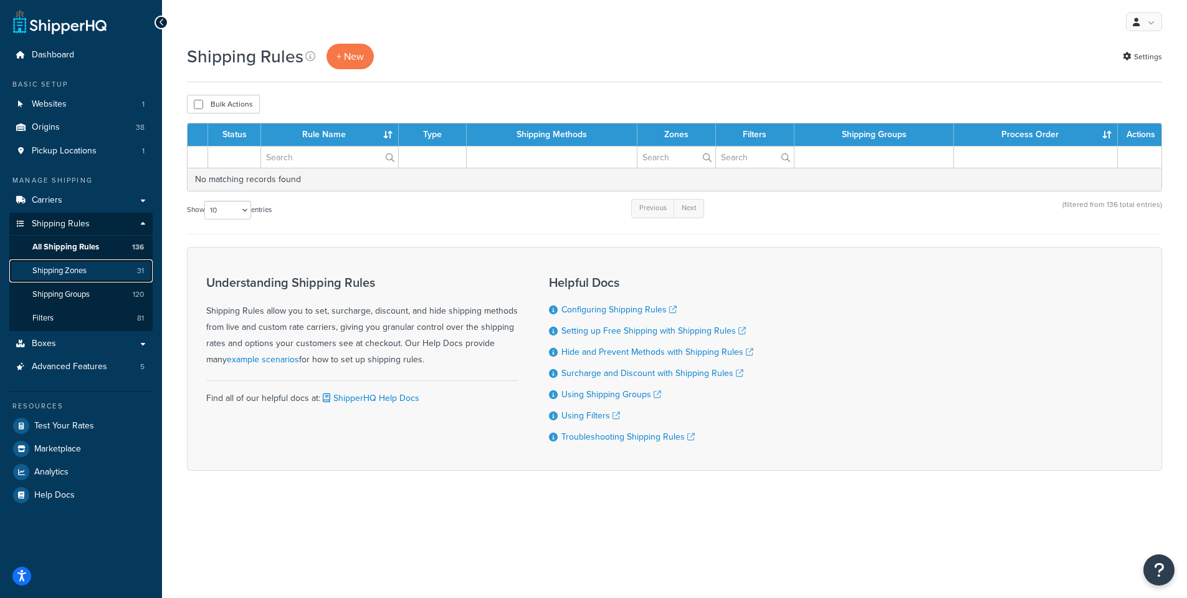
click at [64, 267] on span "Shipping Zones" at bounding box center [59, 270] width 54 height 11
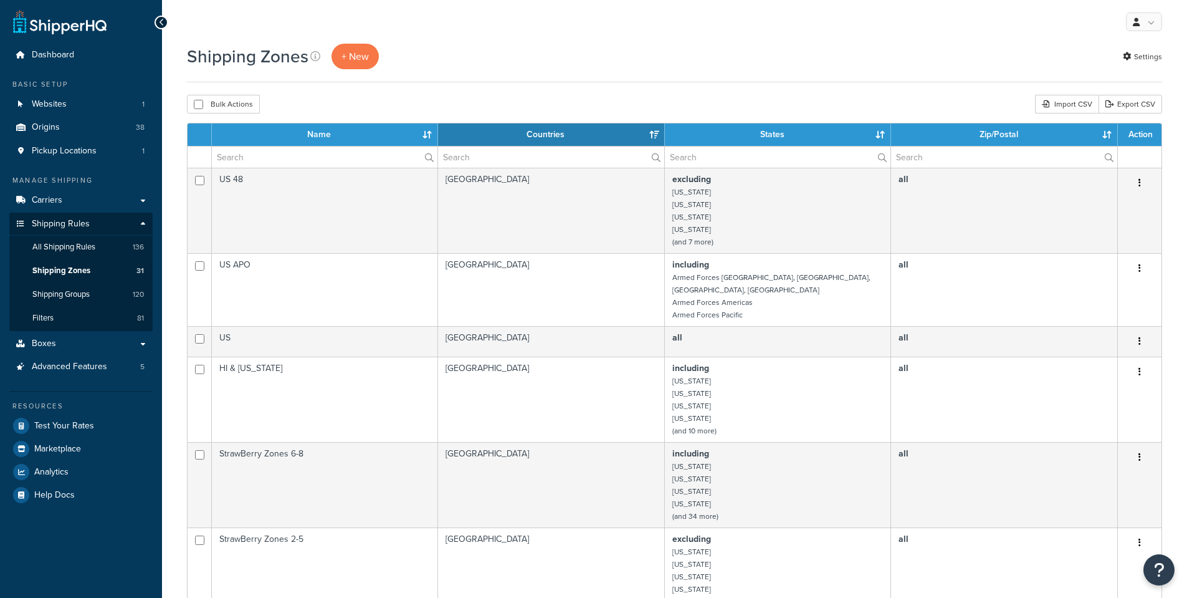
select select "15"
click at [67, 287] on link "Shipping Groups 120" at bounding box center [80, 294] width 143 height 23
click at [77, 297] on span "Shipping Groups" at bounding box center [60, 294] width 57 height 11
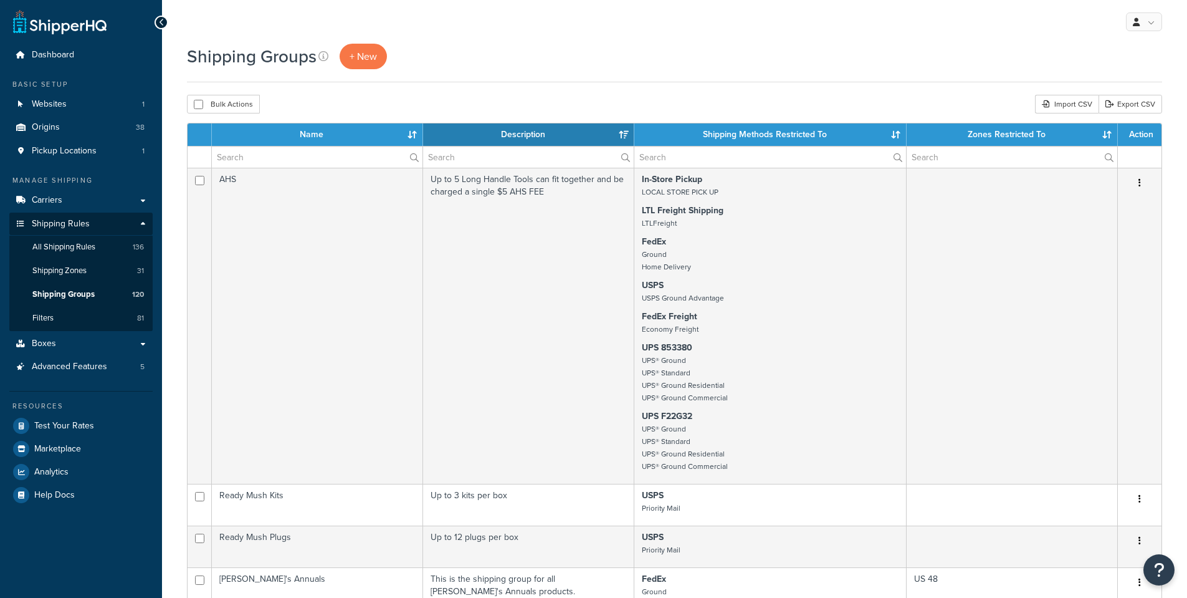
select select "15"
drag, startPoint x: 0, startPoint y: 0, endPoint x: 302, endPoint y: 156, distance: 340.3
click at [302, 156] on input "text" at bounding box center [317, 156] width 211 height 21
paste input "Not Under"
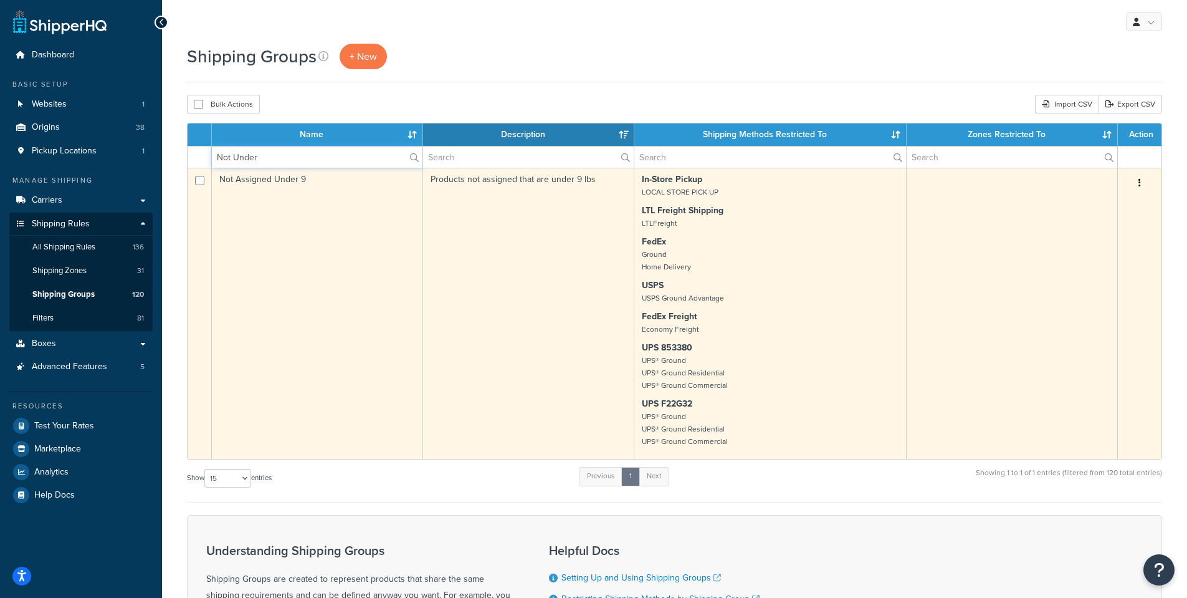
type input "Not Under"
click at [279, 179] on td "Not Assigned Under 9" at bounding box center [317, 313] width 211 height 291
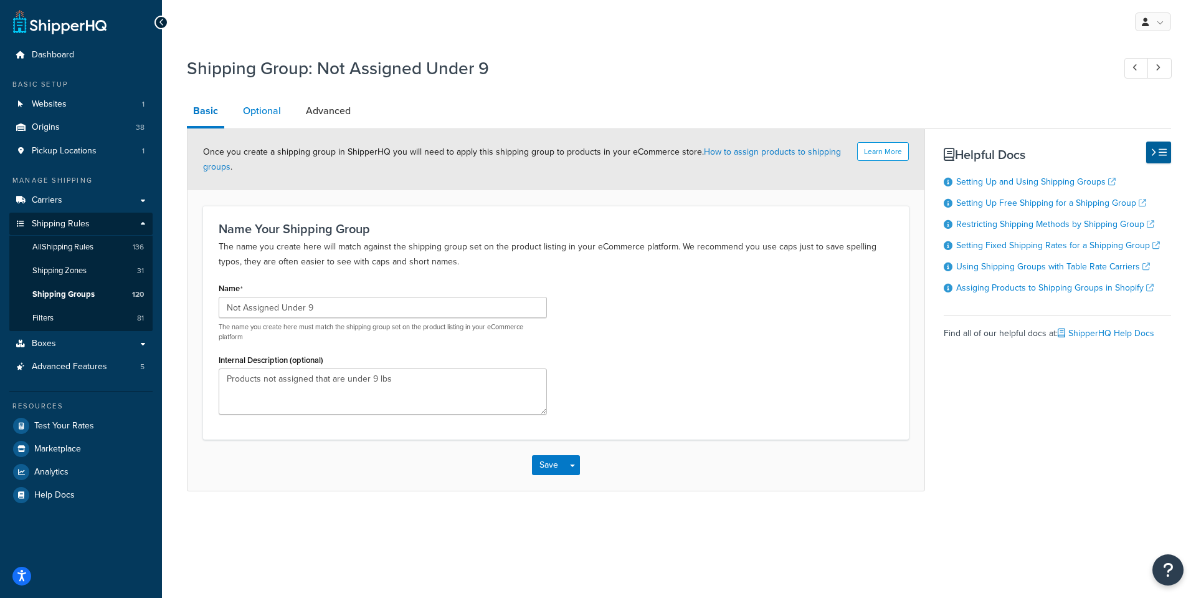
click at [255, 117] on link "Optional" at bounding box center [262, 111] width 50 height 30
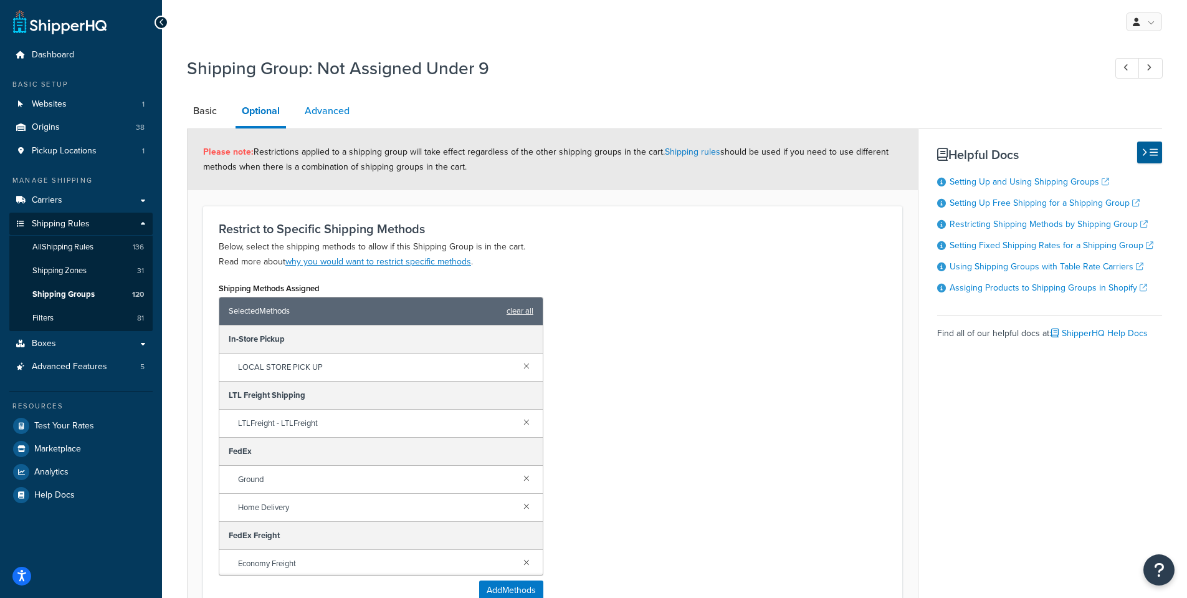
click at [326, 110] on link "Advanced" at bounding box center [326, 111] width 57 height 30
select select "77.5"
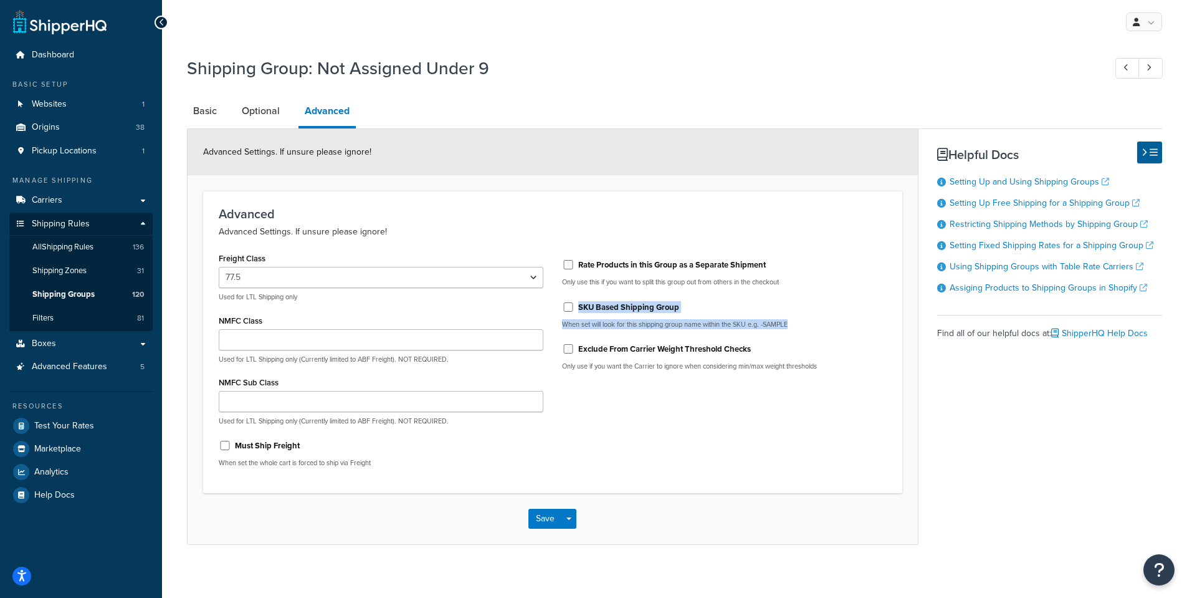
drag, startPoint x: 794, startPoint y: 326, endPoint x: 570, endPoint y: 312, distance: 224.8
click at [570, 312] on div "SKU Based Shipping Group When set will look for this shipping group name within…" at bounding box center [724, 313] width 325 height 32
copy div "SKU Based Shipping Group When set will look for this shipping group name within…"
